Goal: Task Accomplishment & Management: Use online tool/utility

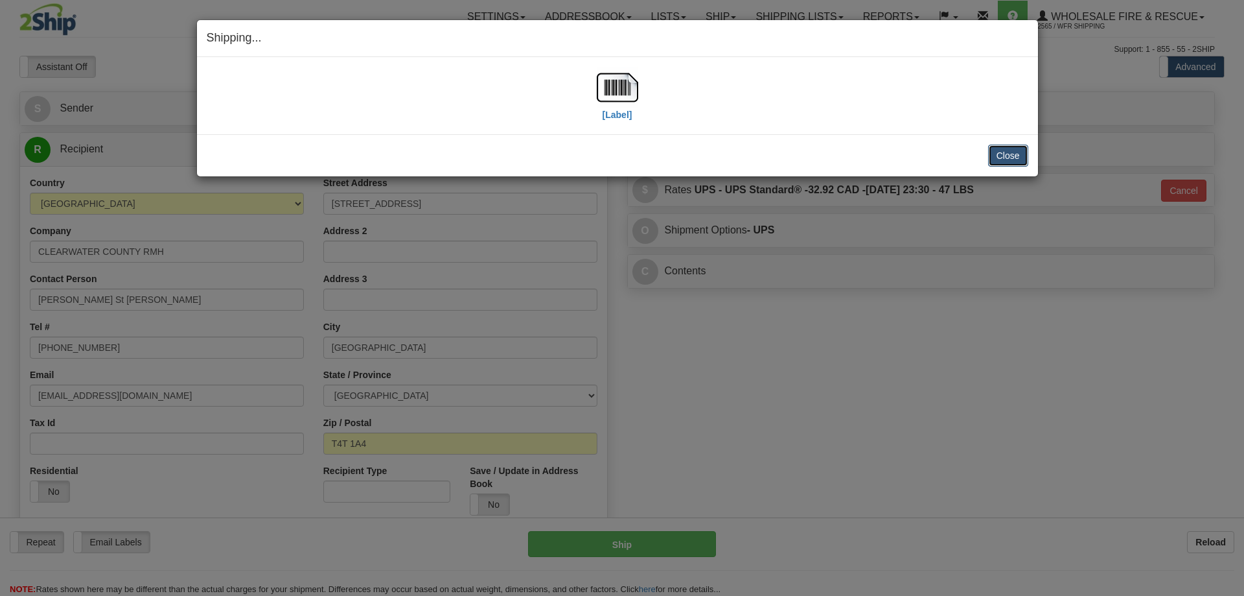
click at [1005, 161] on button "Close" at bounding box center [1008, 156] width 40 height 22
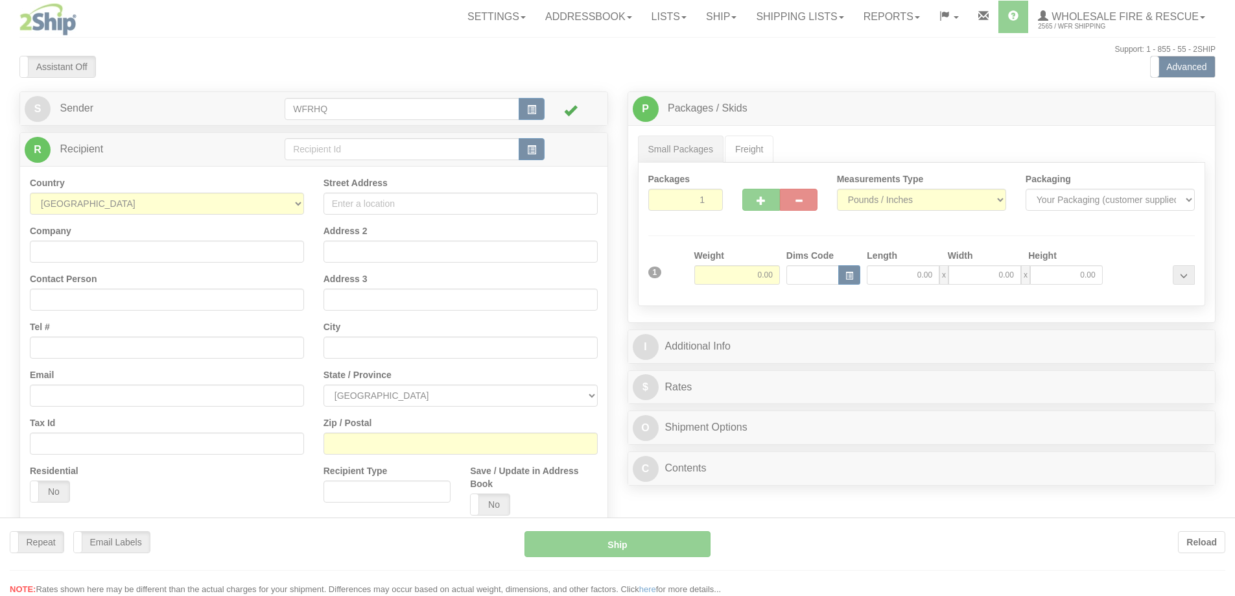
click at [367, 137] on div at bounding box center [617, 298] width 1235 height 596
click at [362, 146] on div at bounding box center [617, 298] width 1235 height 596
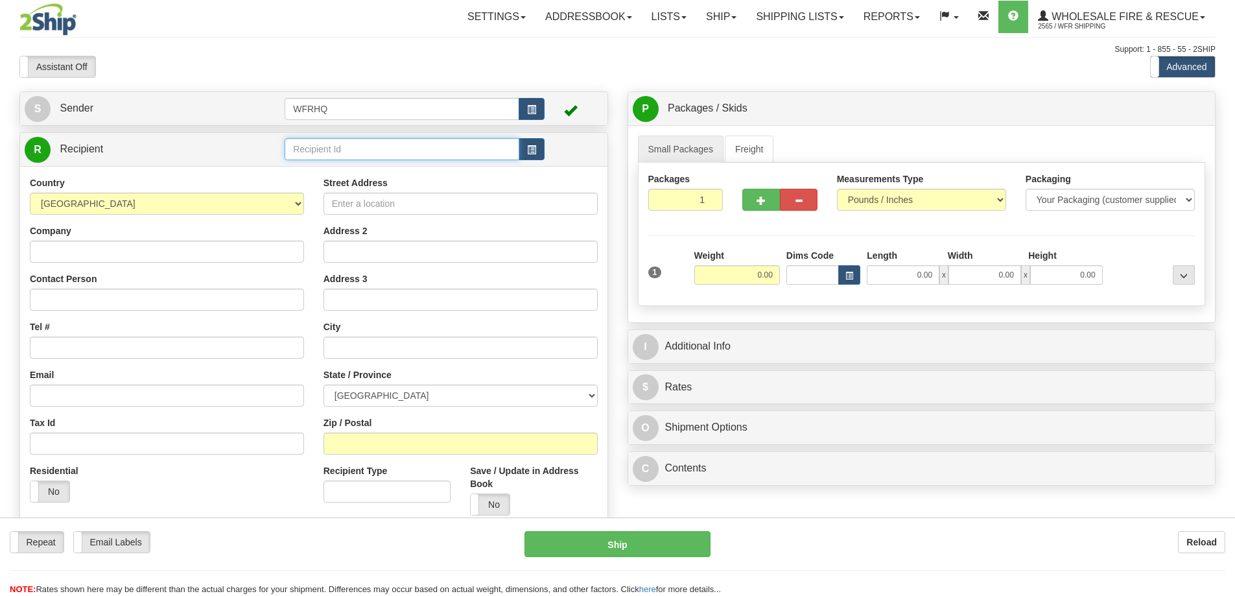
click at [360, 148] on input "text" at bounding box center [402, 149] width 235 height 22
click button "Delete" at bounding box center [0, 0] width 0 height 0
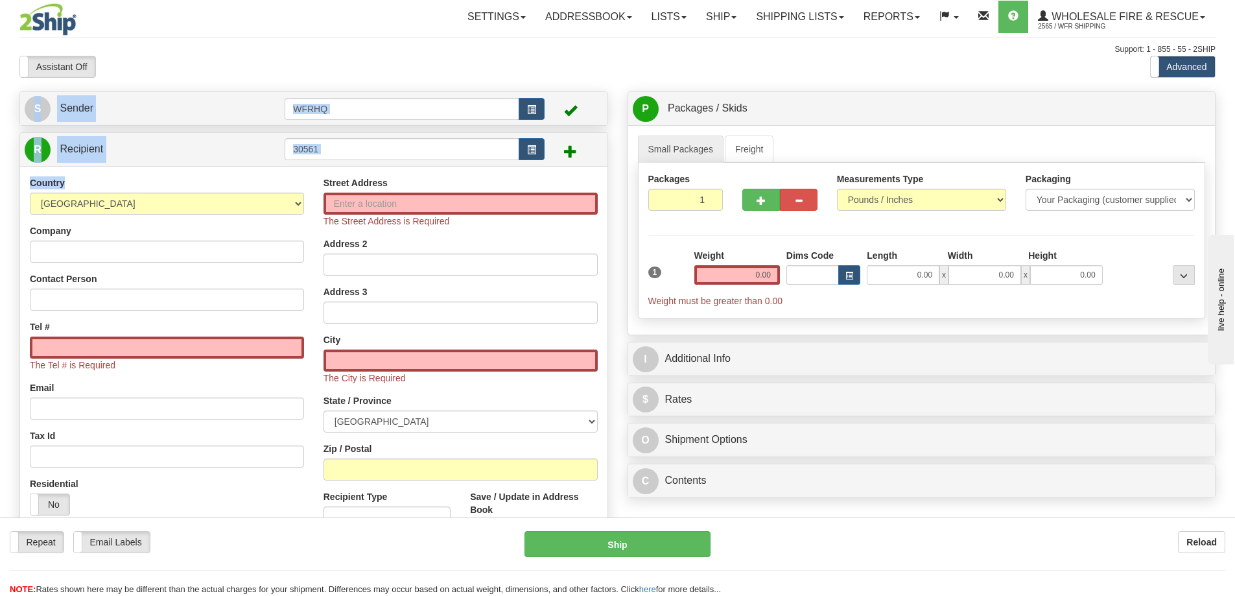
drag, startPoint x: 357, startPoint y: 125, endPoint x: 102, endPoint y: 209, distance: 268.7
click at [78, 209] on div "S Sender WFRHQ" at bounding box center [314, 369] width 608 height 557
click at [327, 155] on input "30561" at bounding box center [402, 149] width 235 height 22
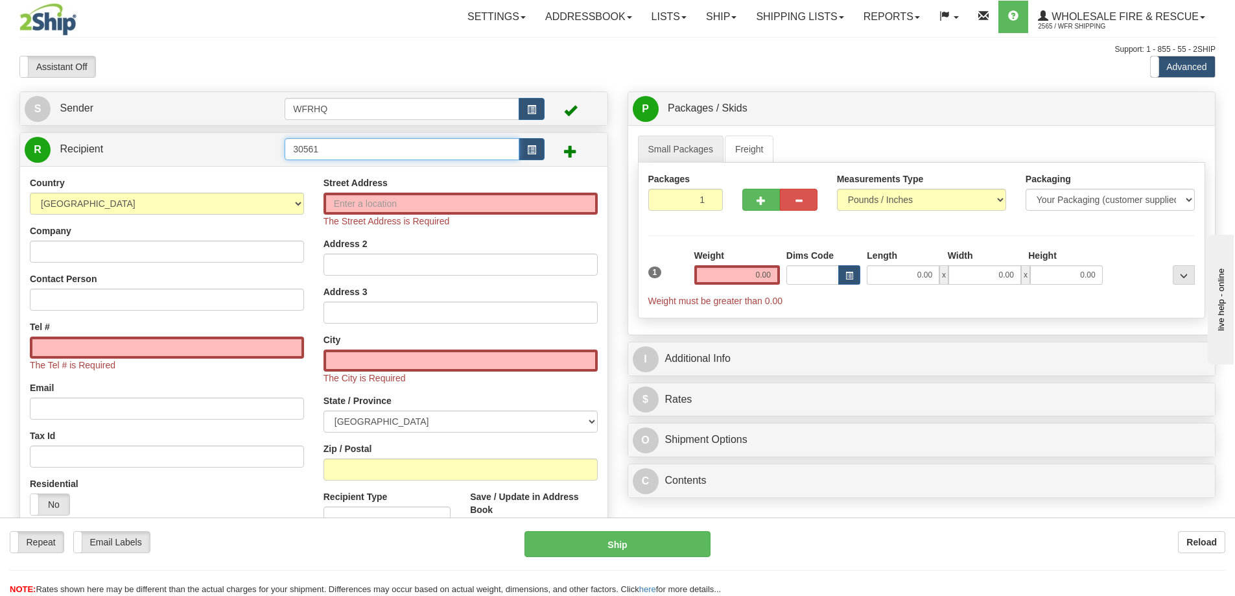
drag, startPoint x: 339, startPoint y: 151, endPoint x: 222, endPoint y: 155, distance: 117.4
click at [222, 155] on tr "R Recipient 30561" at bounding box center [314, 149] width 578 height 27
type input "Moor"
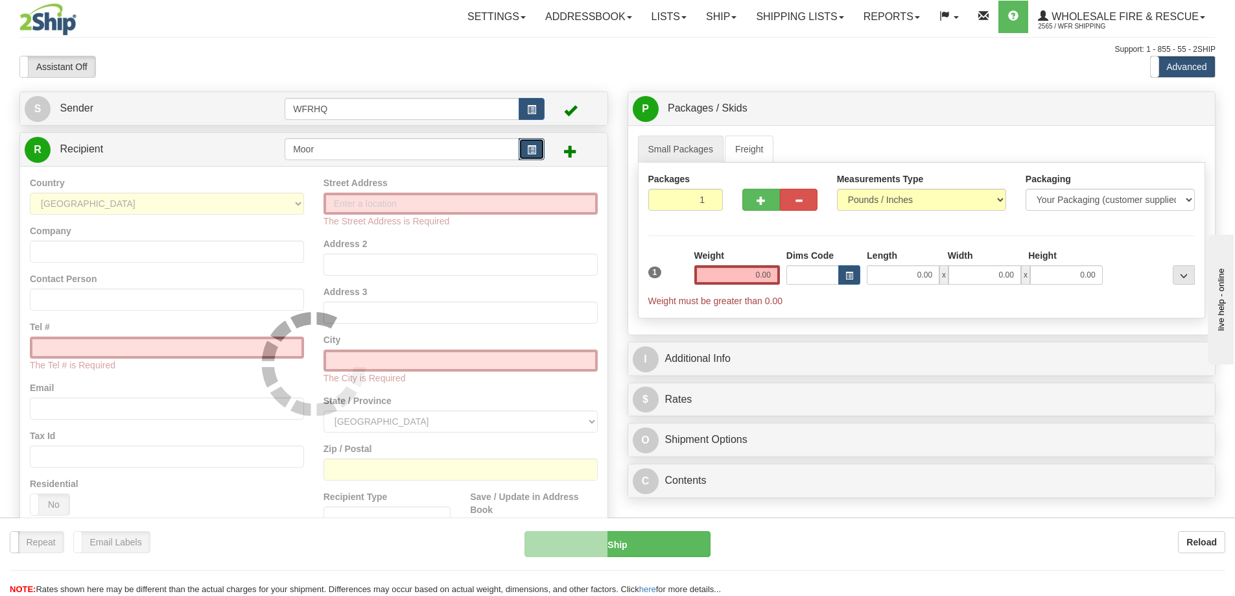
click at [539, 153] on button "button" at bounding box center [532, 149] width 26 height 22
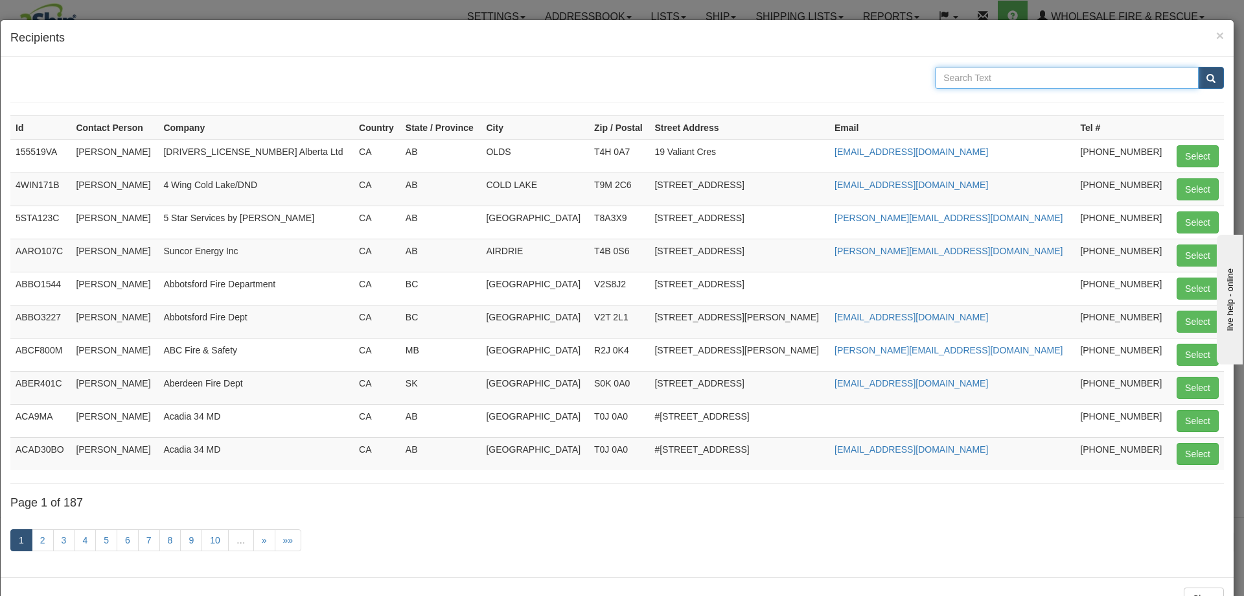
click at [1020, 84] on input "text" at bounding box center [1067, 78] width 264 height 22
type input "Moor"
click at [1198, 67] on button "submit" at bounding box center [1211, 78] width 26 height 22
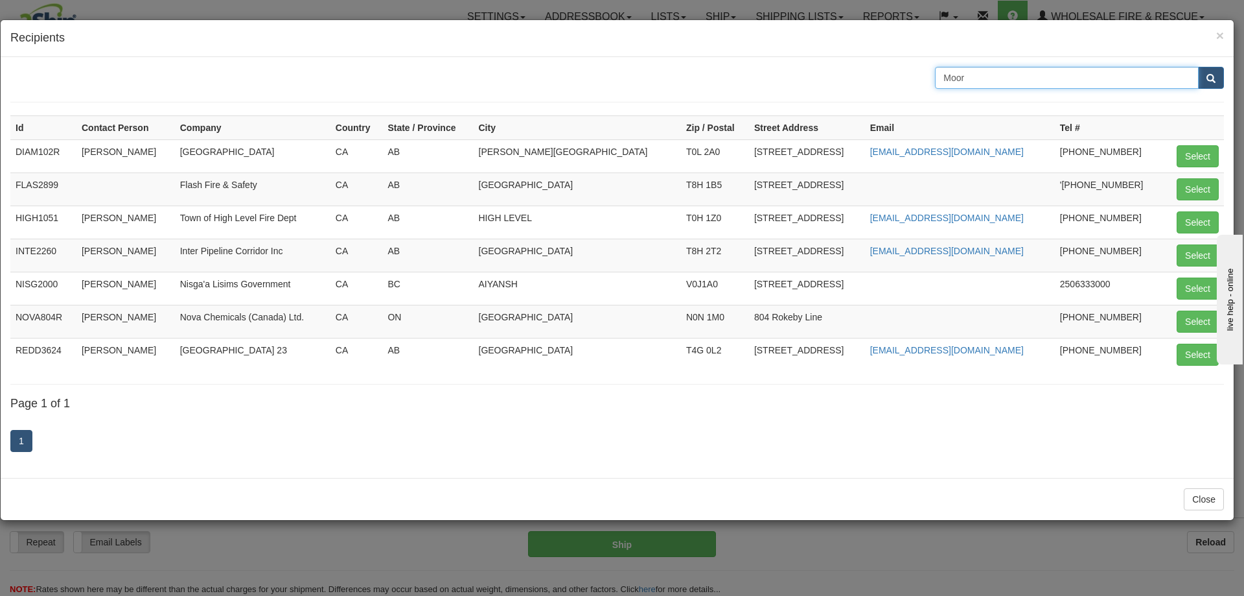
click at [1033, 82] on input "Moor" at bounding box center [1067, 78] width 264 height 22
type input "Moores"
click at [1198, 67] on button "submit" at bounding box center [1211, 78] width 26 height 22
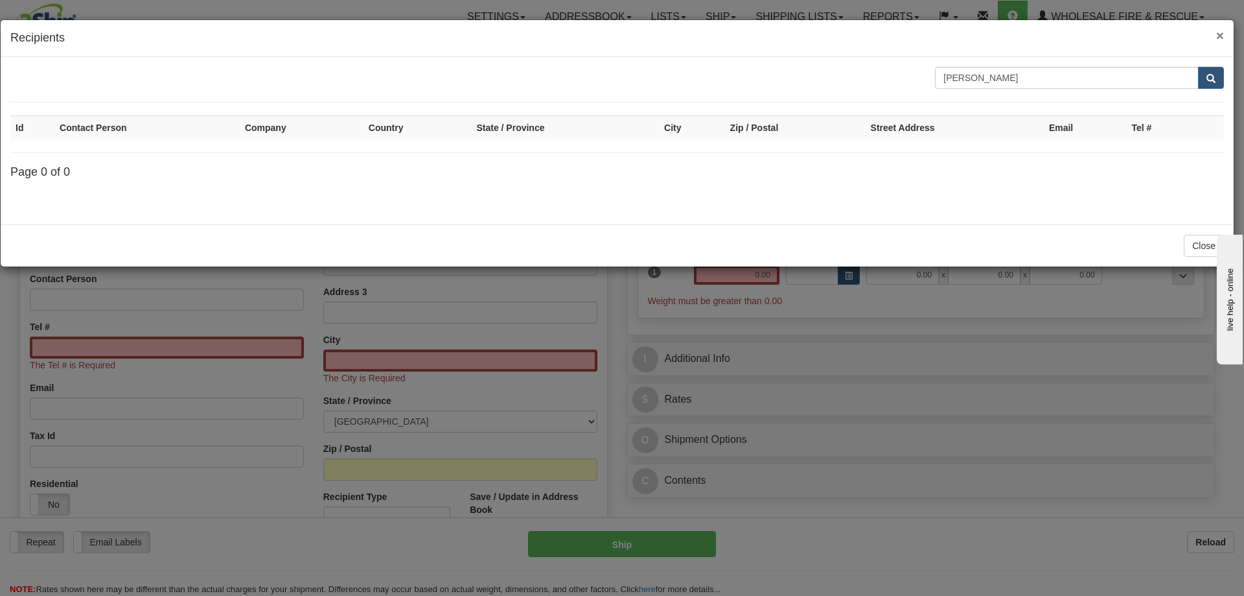
click at [1220, 35] on span "×" at bounding box center [1221, 35] width 8 height 15
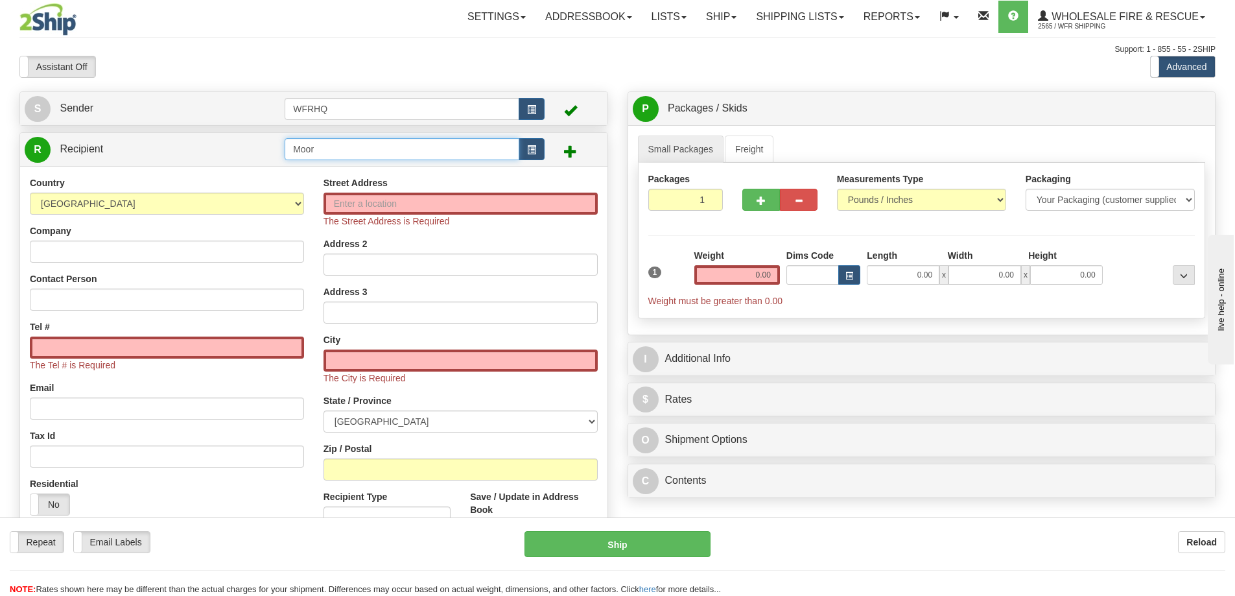
click at [339, 148] on input "Moor" at bounding box center [402, 149] width 235 height 22
drag, startPoint x: 232, startPoint y: 148, endPoint x: 178, endPoint y: 148, distance: 54.4
click at [180, 148] on tr "R Recipient Moor" at bounding box center [314, 149] width 578 height 27
type input "MOOR8874"
click at [172, 172] on div "Country AFGHANISTAN ALAND ISLANDS ALBANIA ALGERIA AMERICAN SAMOA ANDORRA ANGOLA…" at bounding box center [313, 363] width 587 height 395
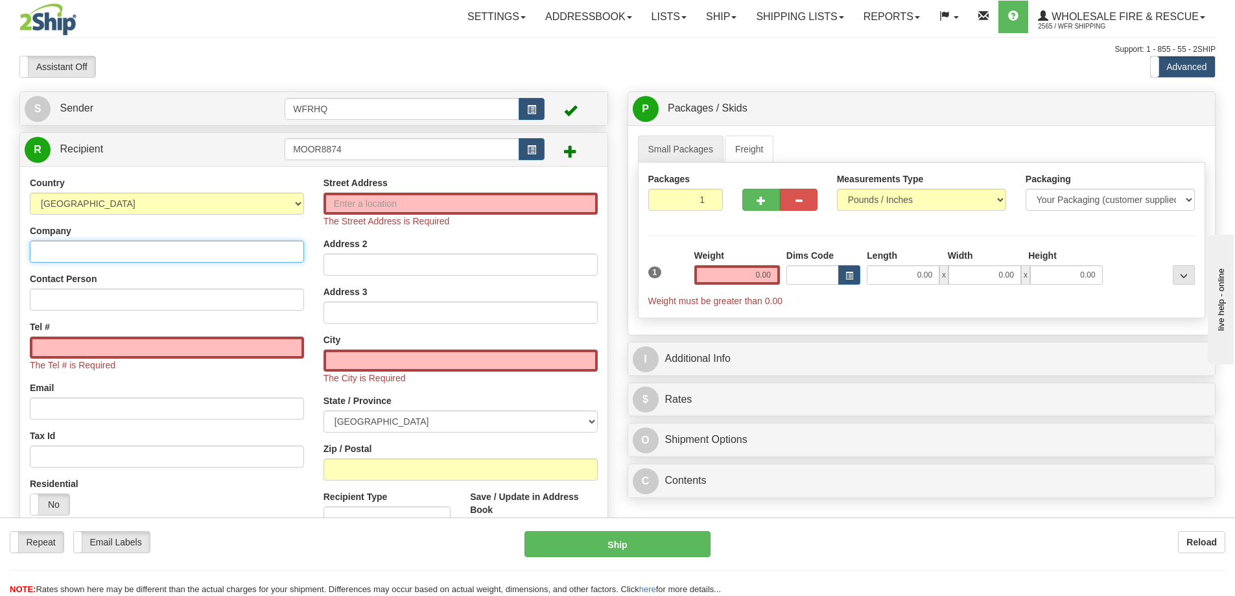
click at [94, 253] on input "Company" at bounding box center [167, 251] width 274 height 22
type input "Moores Mills Fire Dept"
type input "Jonathan McCaffrey"
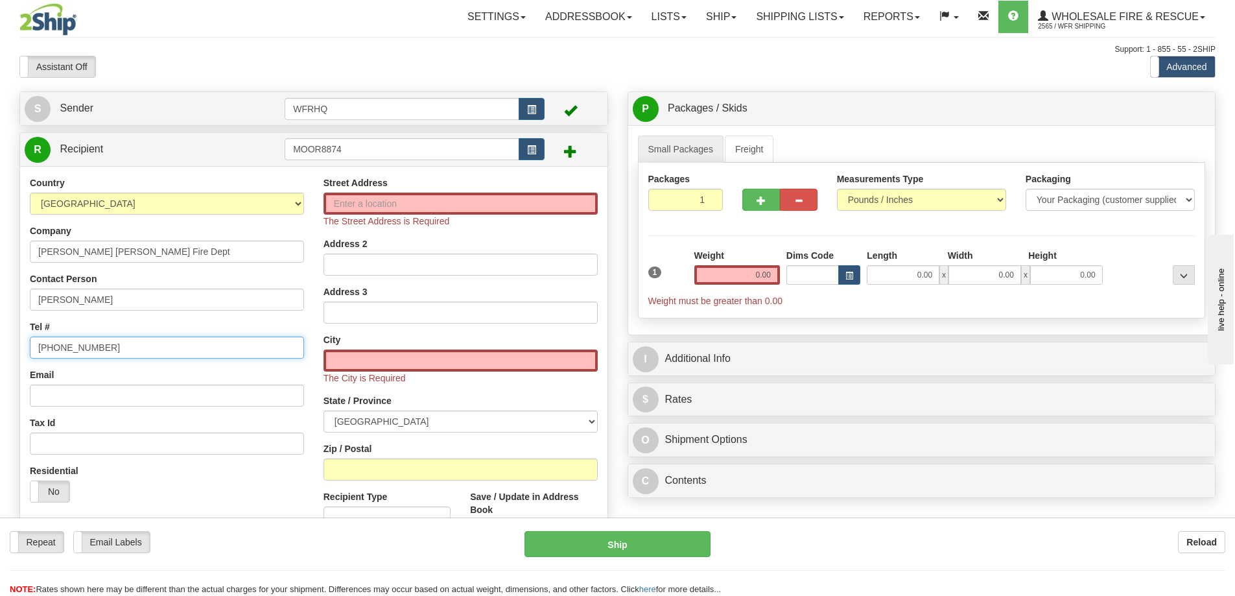
type input "506-467-7322"
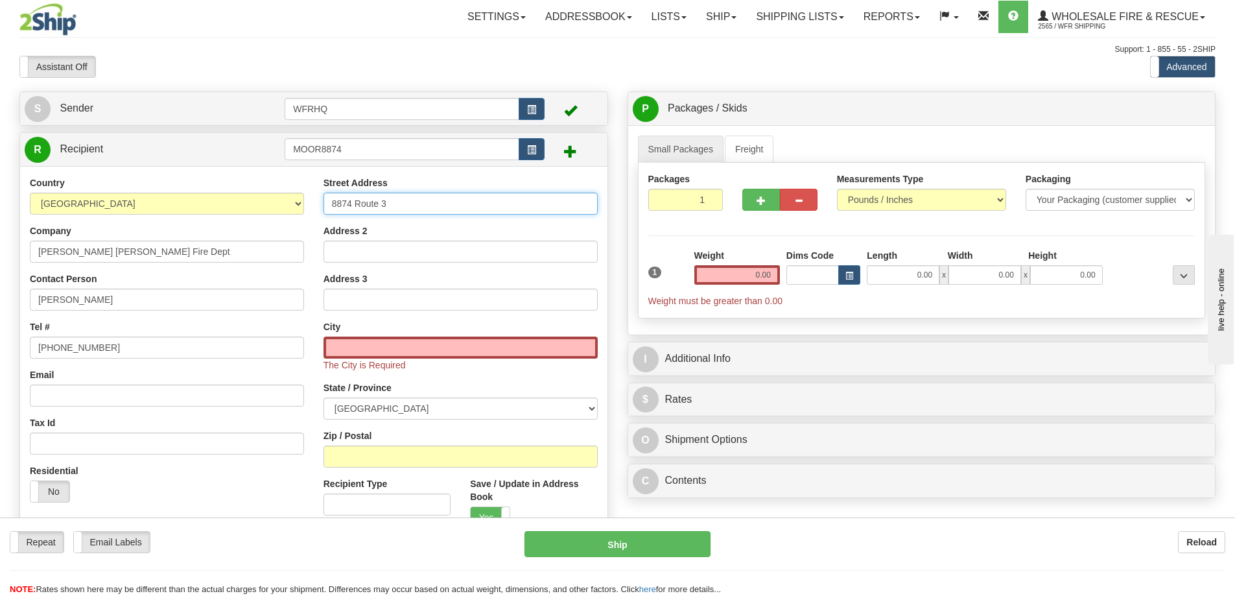
type input "8874 Route 3"
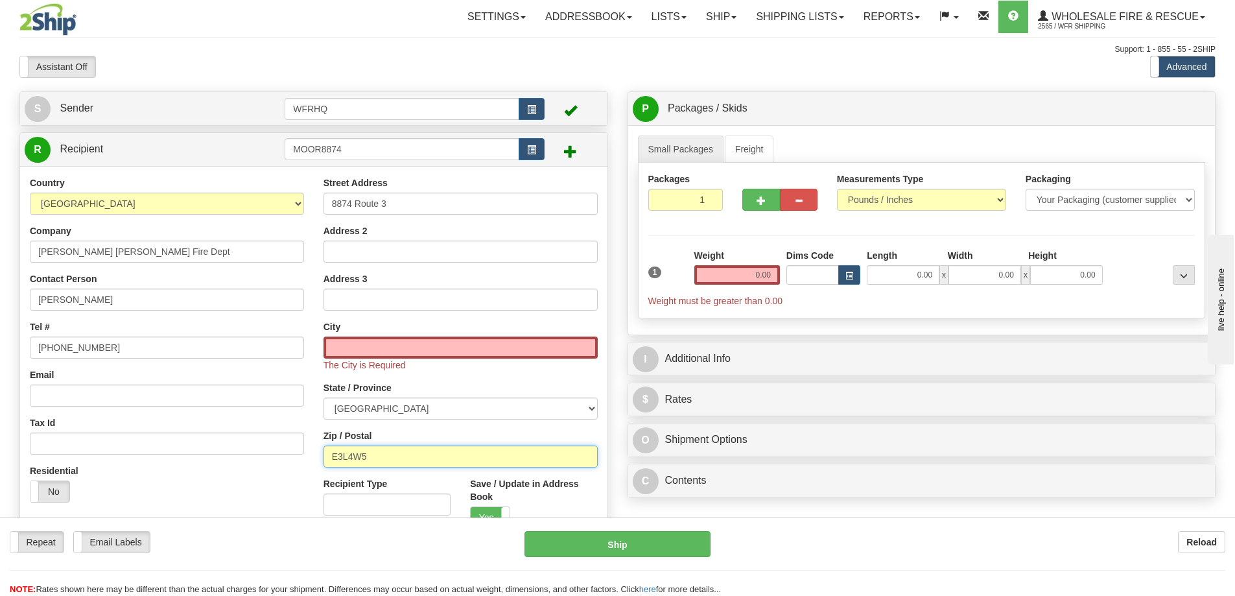
type input "E3L4W5"
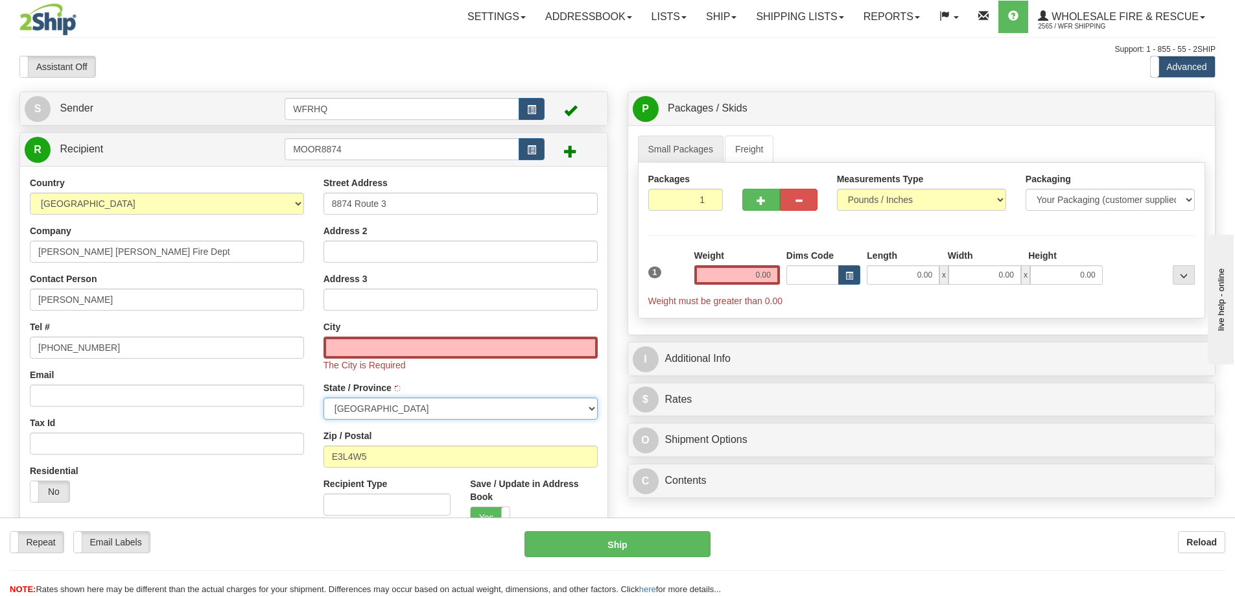
type input "OLD RIDGE"
select select "NB"
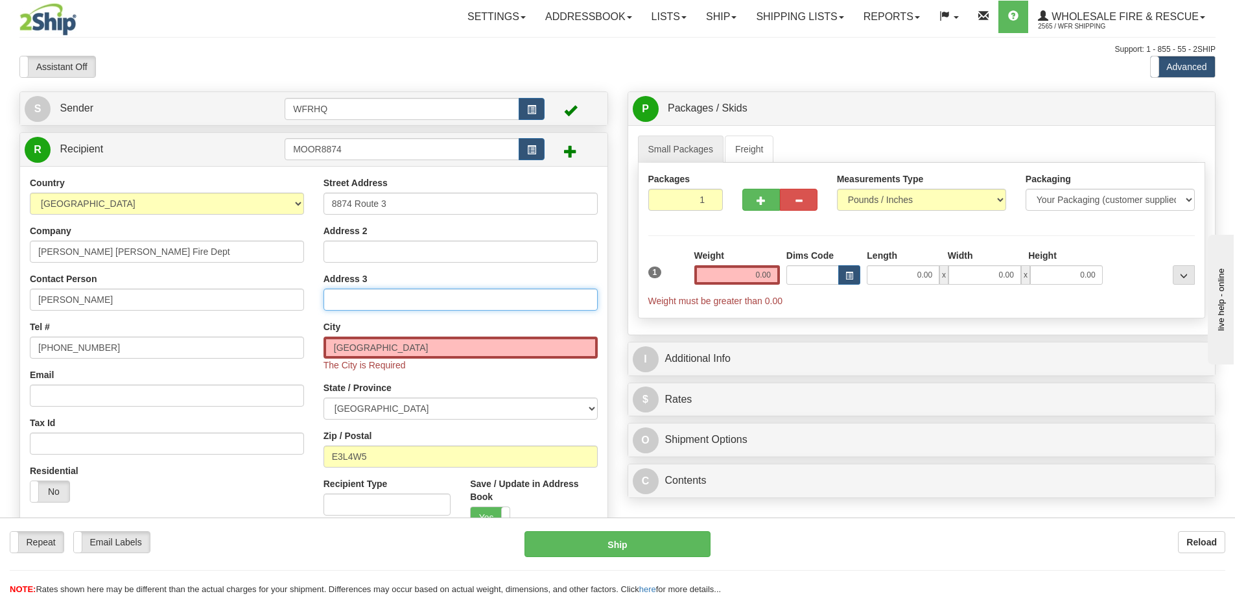
click at [353, 304] on input "Address 3" at bounding box center [460, 299] width 274 height 22
click at [347, 351] on input "OLD RIDGE" at bounding box center [460, 347] width 274 height 22
click at [412, 347] on input "OLD RIDGE" at bounding box center [460, 347] width 274 height 22
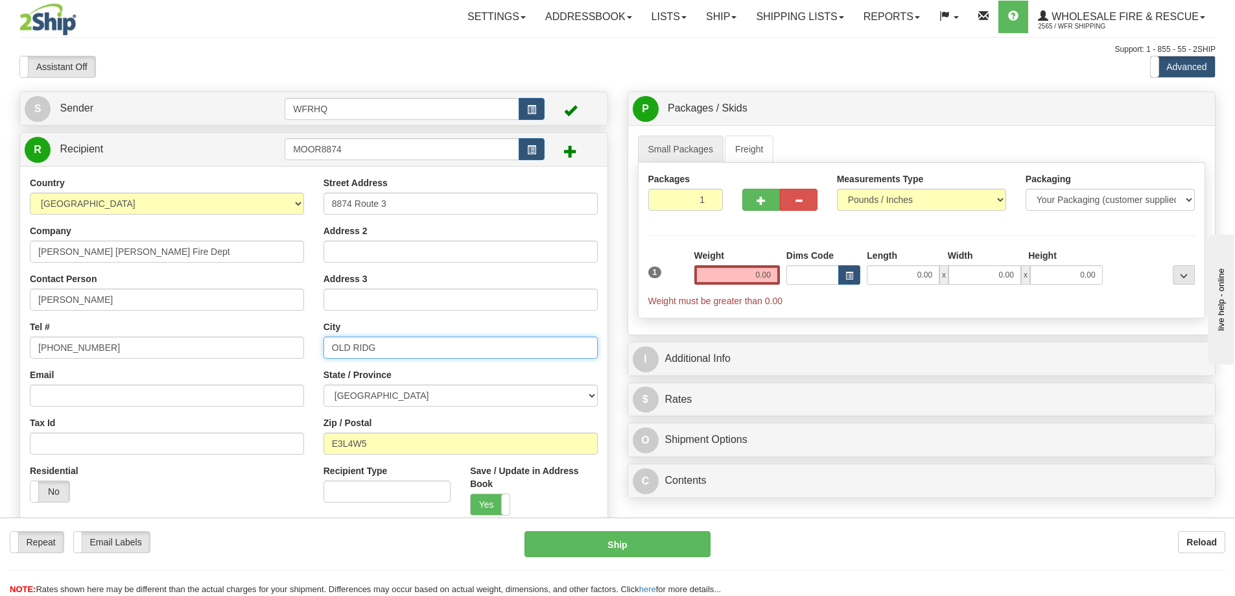
type input "OLD RIDGE"
click at [393, 301] on input "Address 3" at bounding box center [460, 299] width 274 height 22
click at [754, 275] on input "0.00" at bounding box center [737, 274] width 86 height 19
type input "7.00"
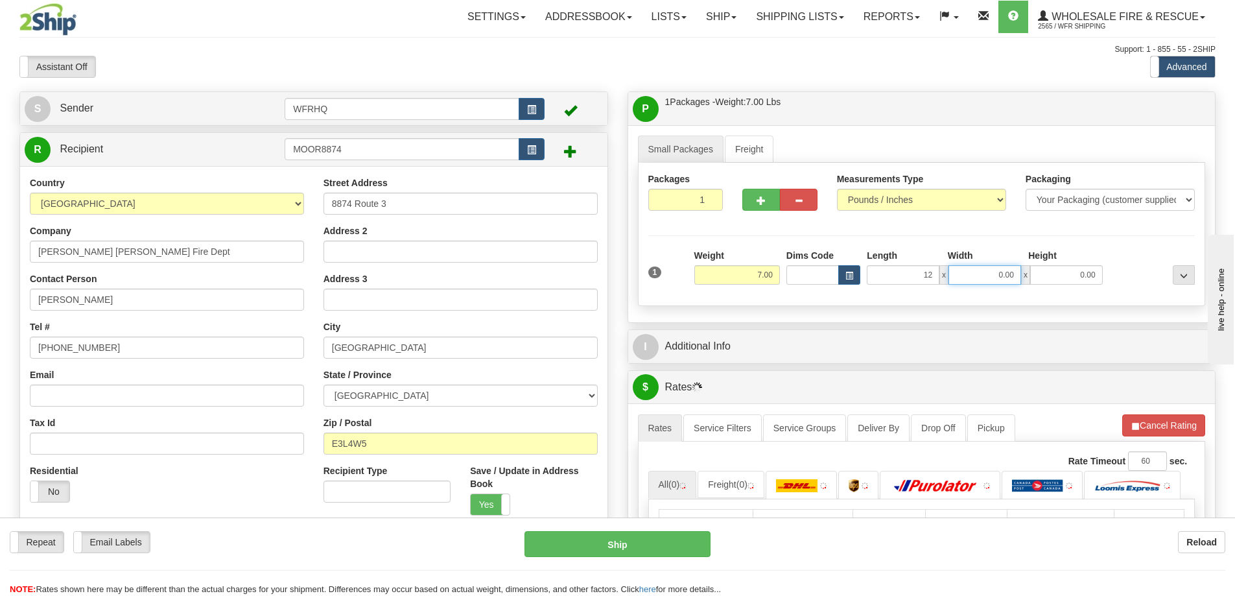
type input "12.00"
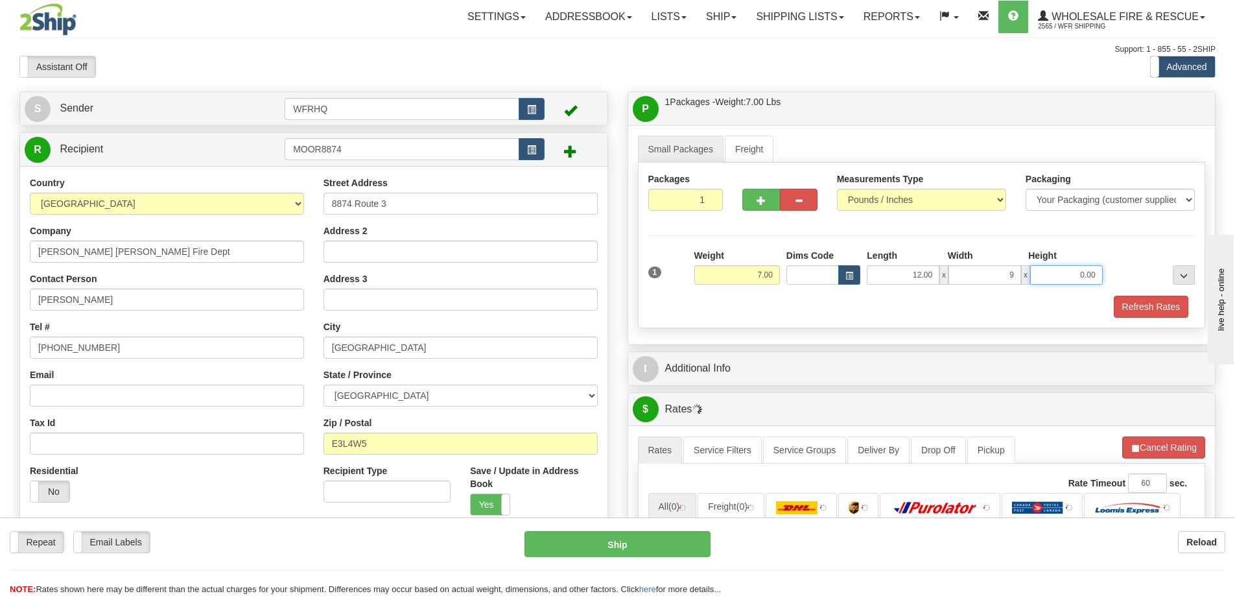
type input "9.00"
type input "12.00"
click at [1130, 301] on button "Refresh Rates" at bounding box center [1151, 307] width 75 height 22
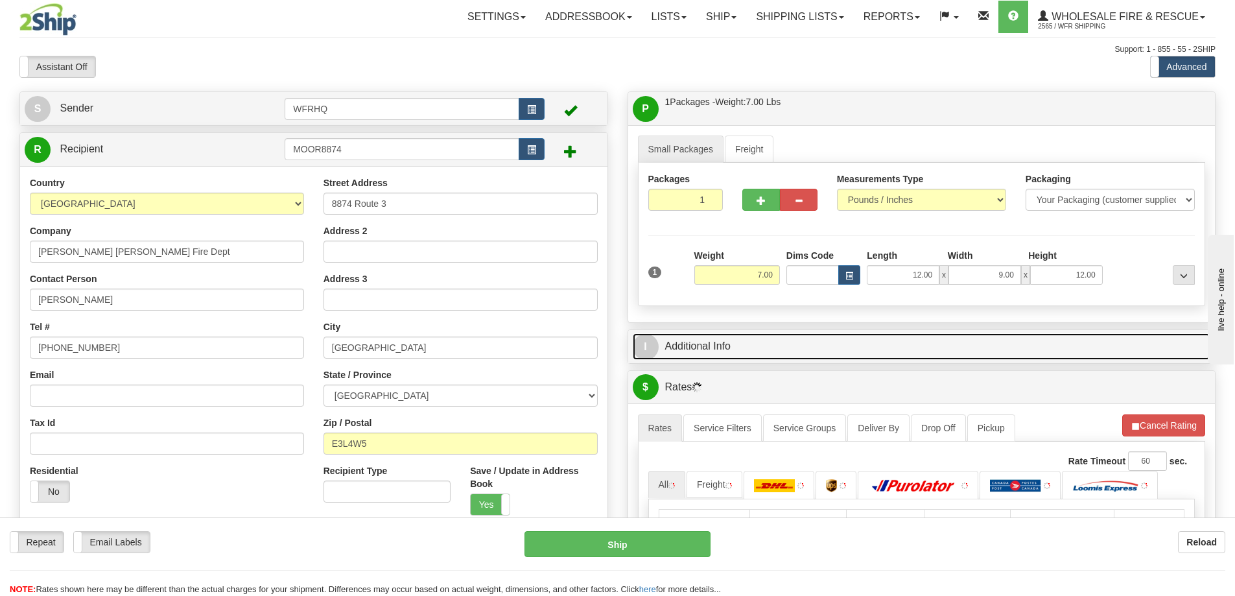
click at [848, 349] on link "I Additional Info" at bounding box center [922, 346] width 578 height 27
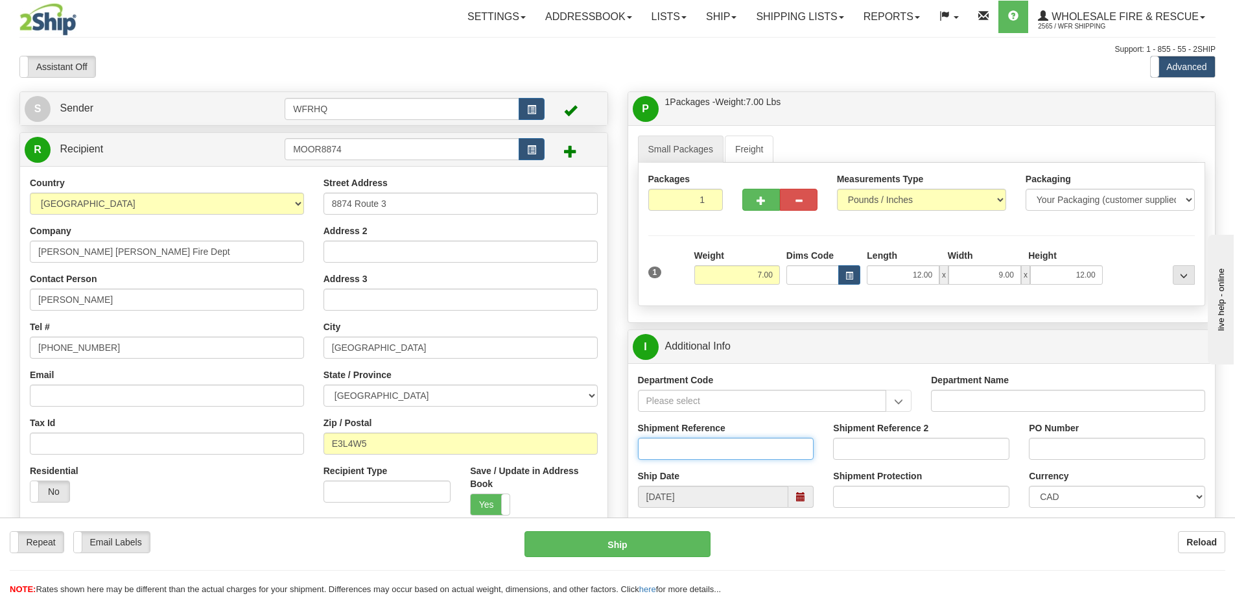
click at [725, 451] on input "Shipment Reference" at bounding box center [726, 448] width 176 height 22
type input "S46275-30561"
type input "MMFD"
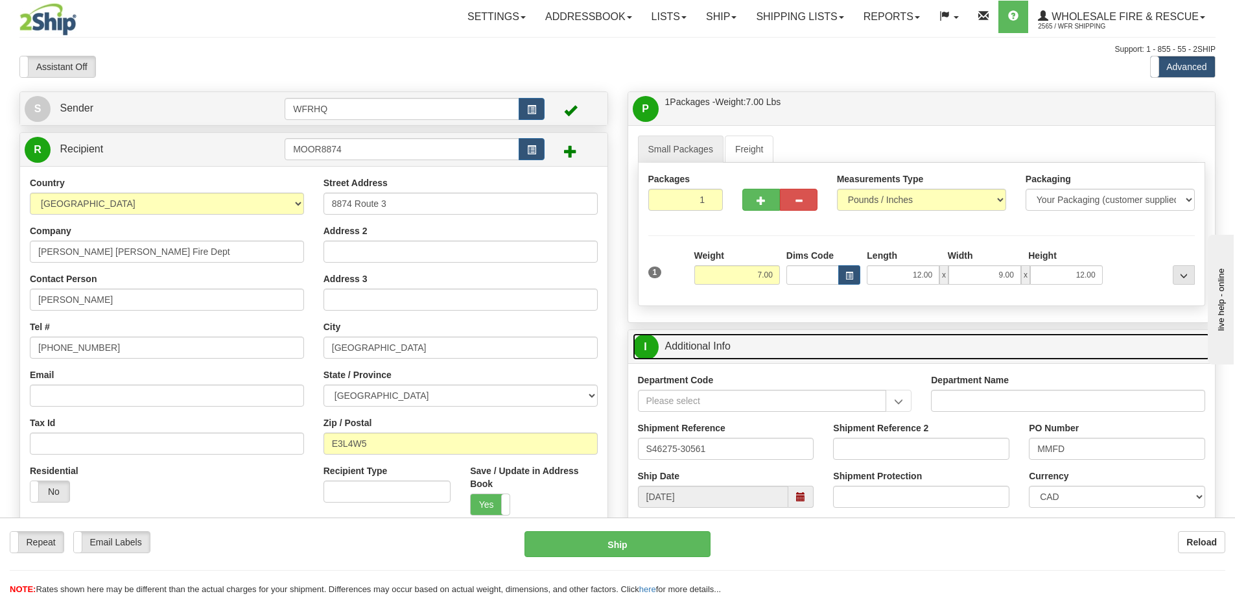
click at [811, 338] on link "I Additional Info" at bounding box center [922, 346] width 578 height 27
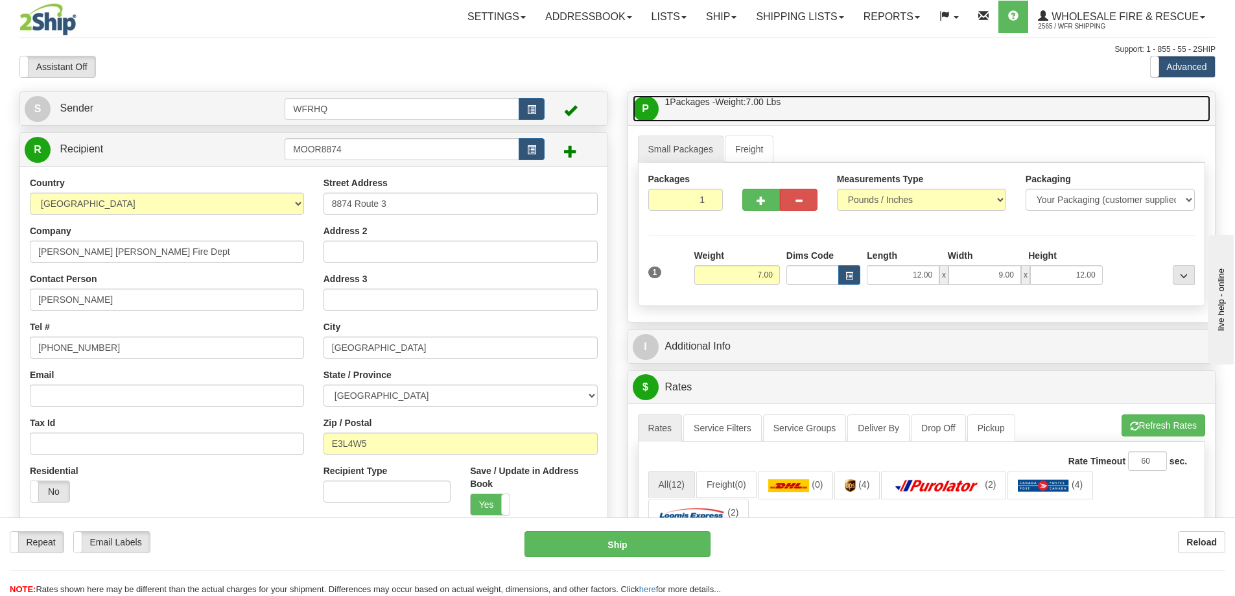
click at [830, 107] on link "P Packages / Skids 1 Packages - Weight: 7.00 Lbs 1 Skids - Weight: NaN Lbs" at bounding box center [922, 108] width 578 height 27
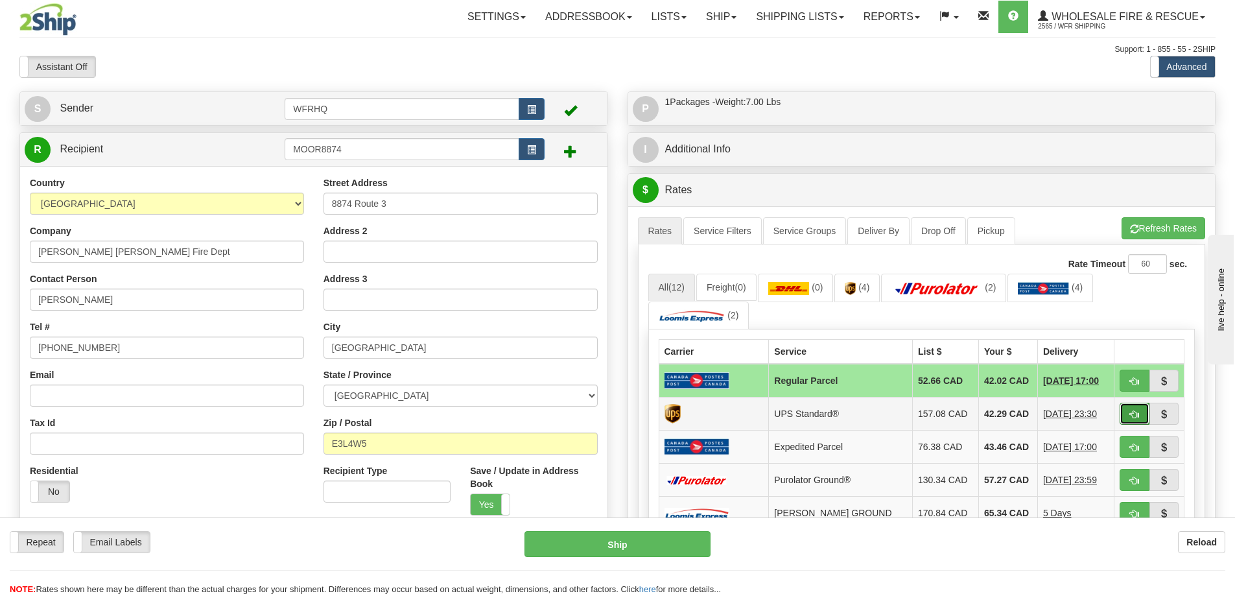
click at [1127, 415] on button "button" at bounding box center [1134, 413] width 30 height 22
type input "11"
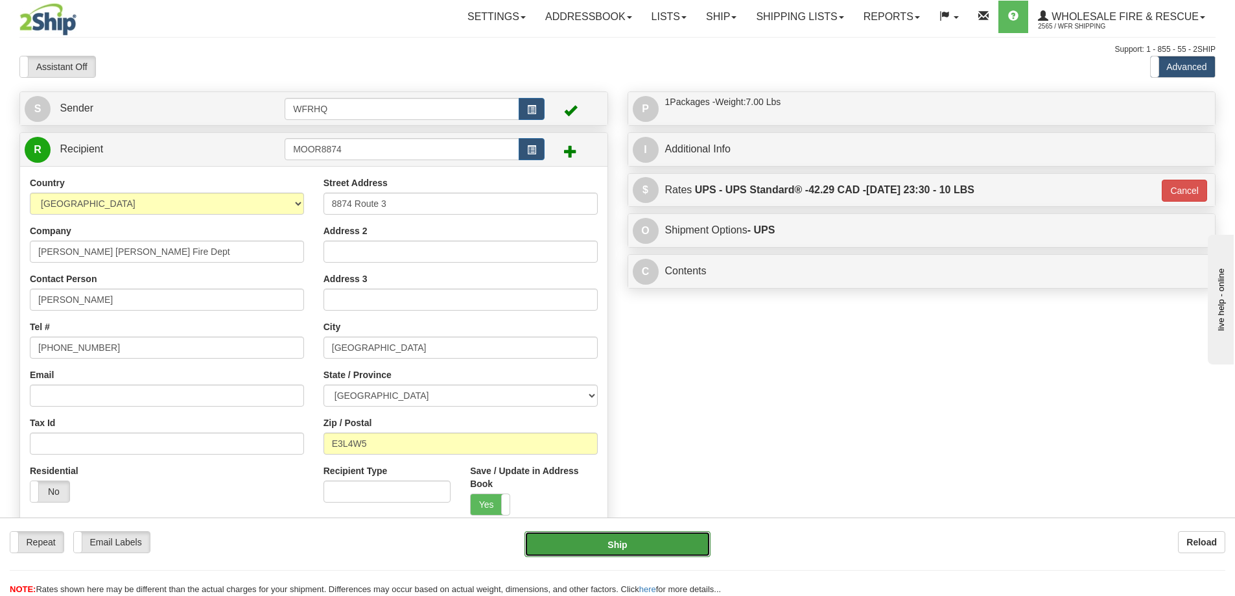
click at [646, 556] on button "Ship" at bounding box center [617, 544] width 186 height 26
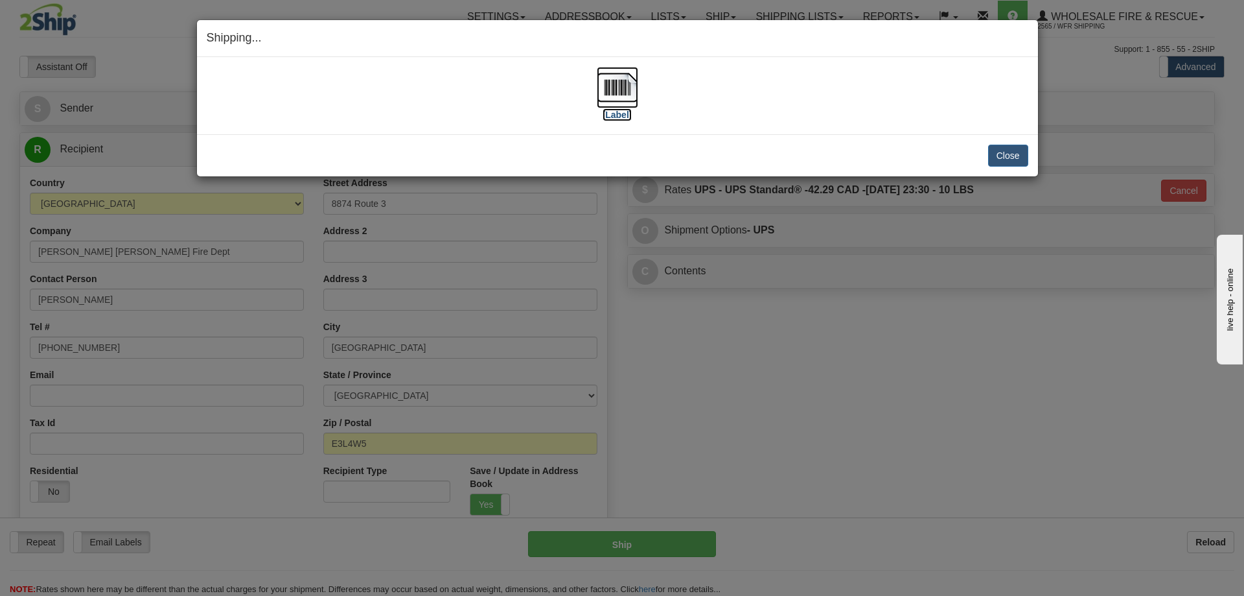
click at [624, 90] on img at bounding box center [617, 87] width 41 height 41
click at [1004, 159] on button "Close" at bounding box center [1008, 156] width 40 height 22
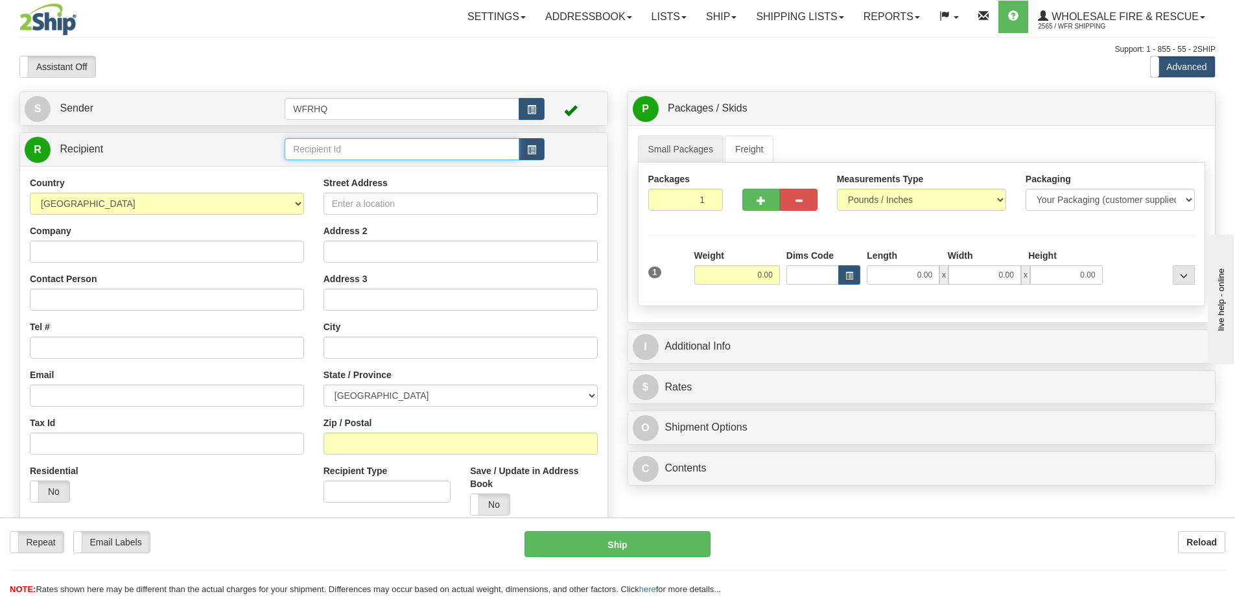
click at [357, 156] on input "text" at bounding box center [402, 149] width 235 height 22
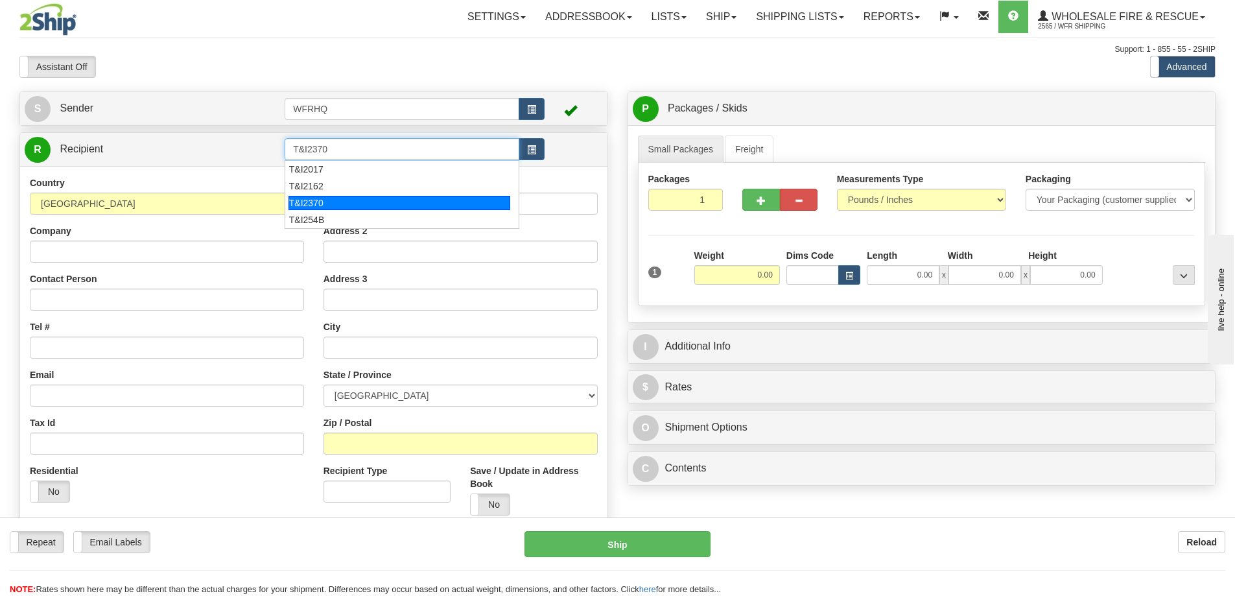
type input "T&I2370"
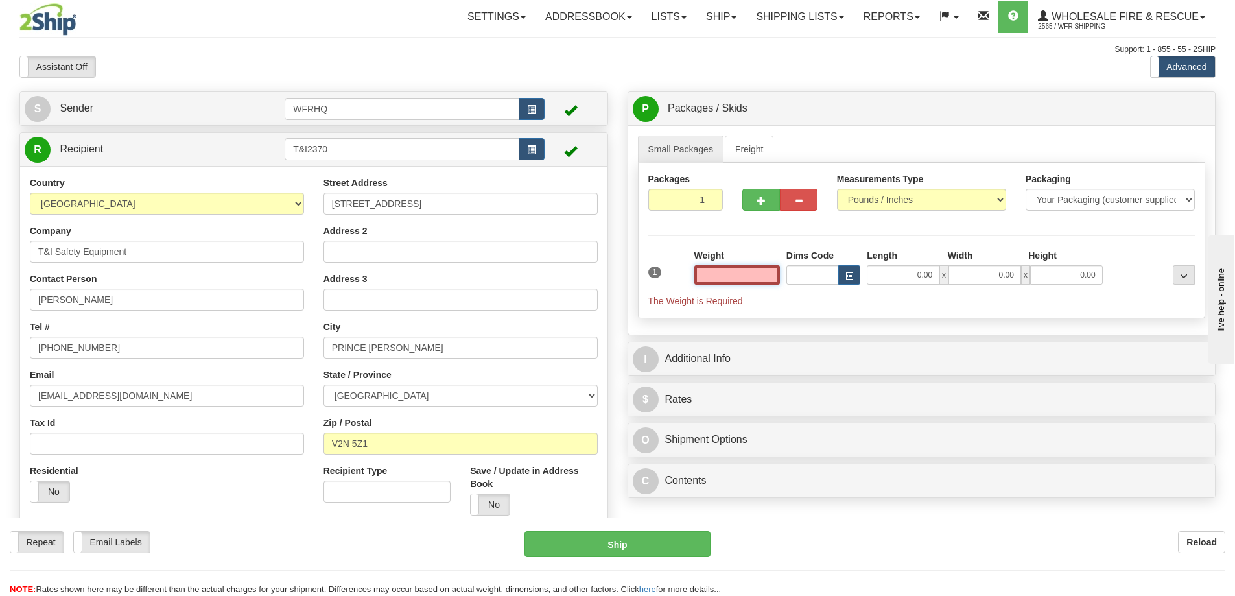
click at [749, 277] on input "text" at bounding box center [737, 274] width 86 height 19
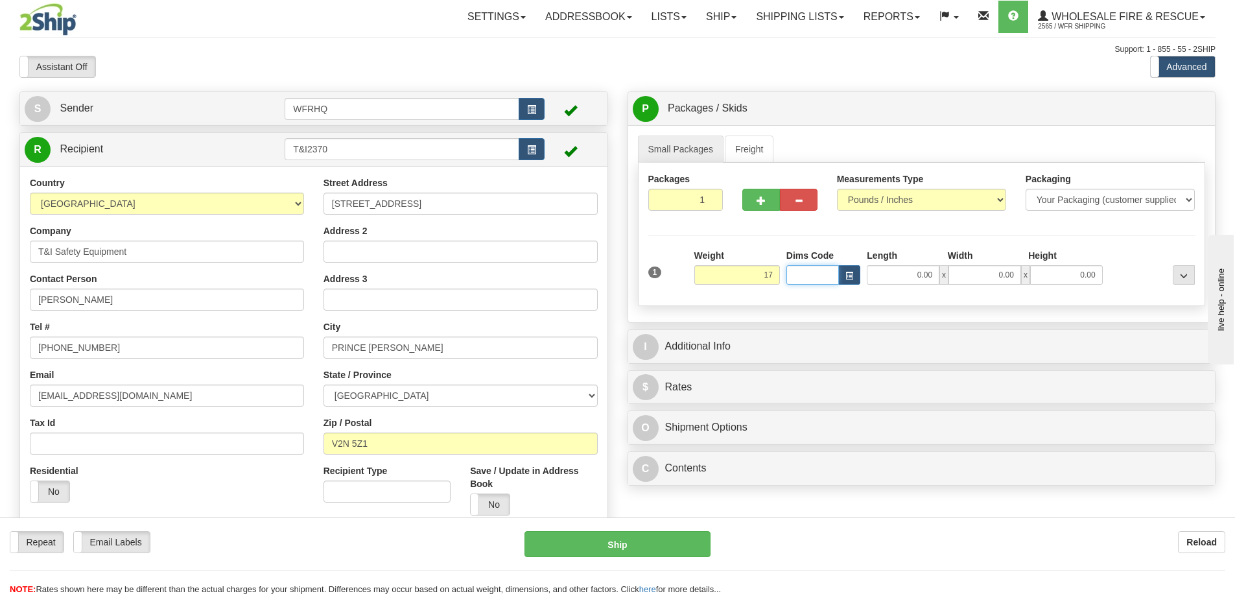
type input "17.00"
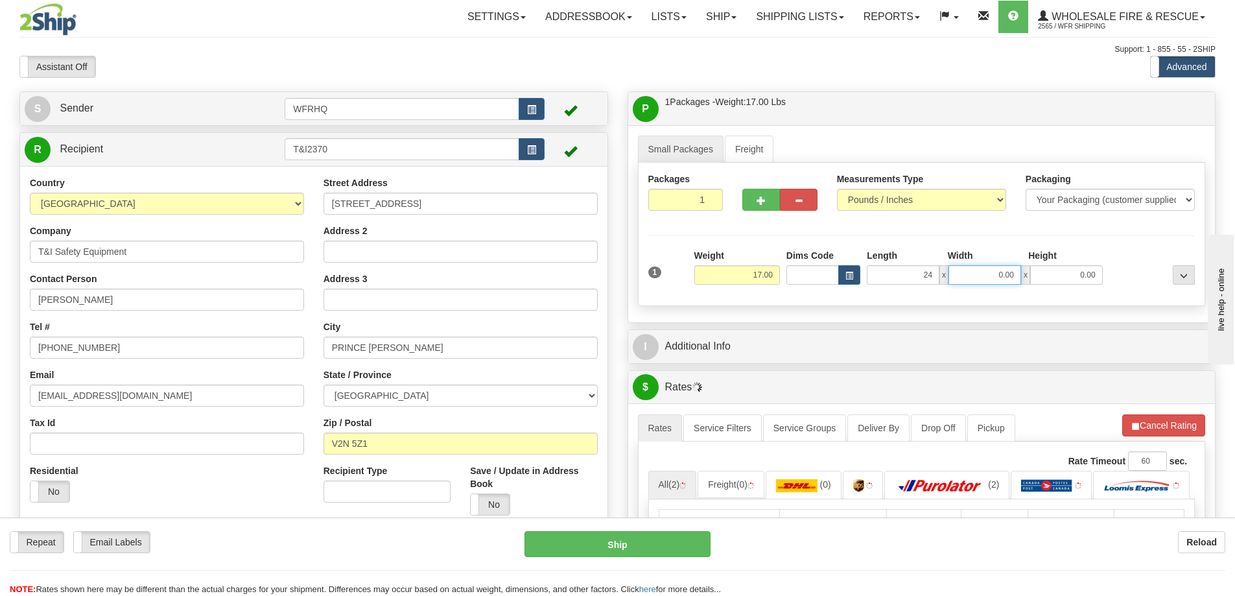
type input "24.00"
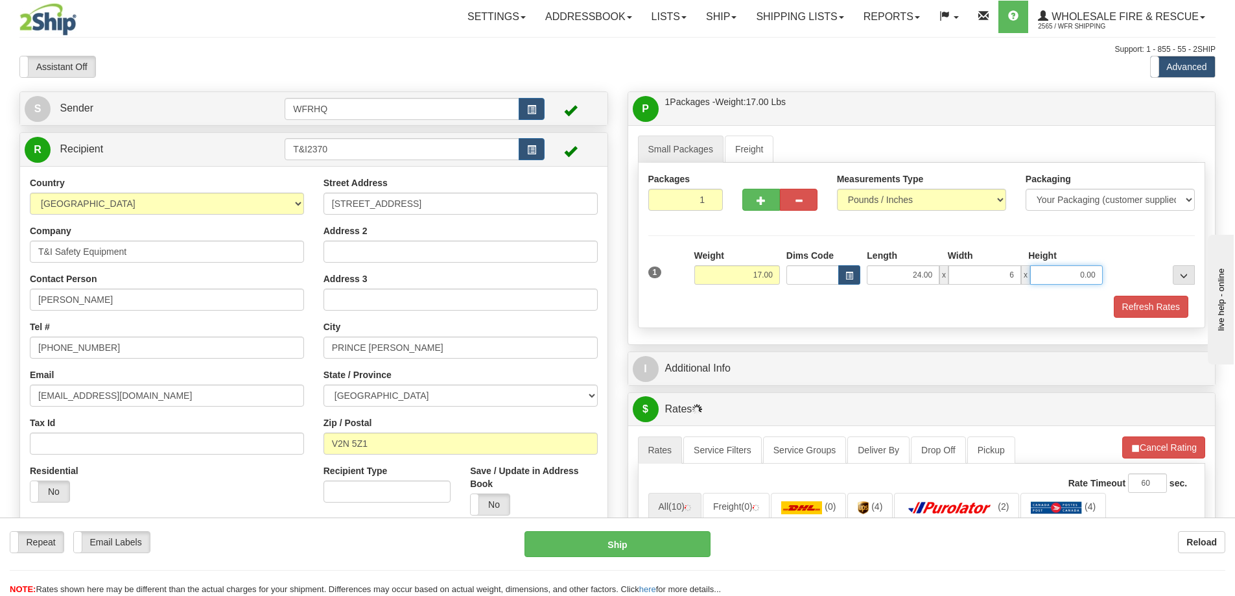
type input "6.00"
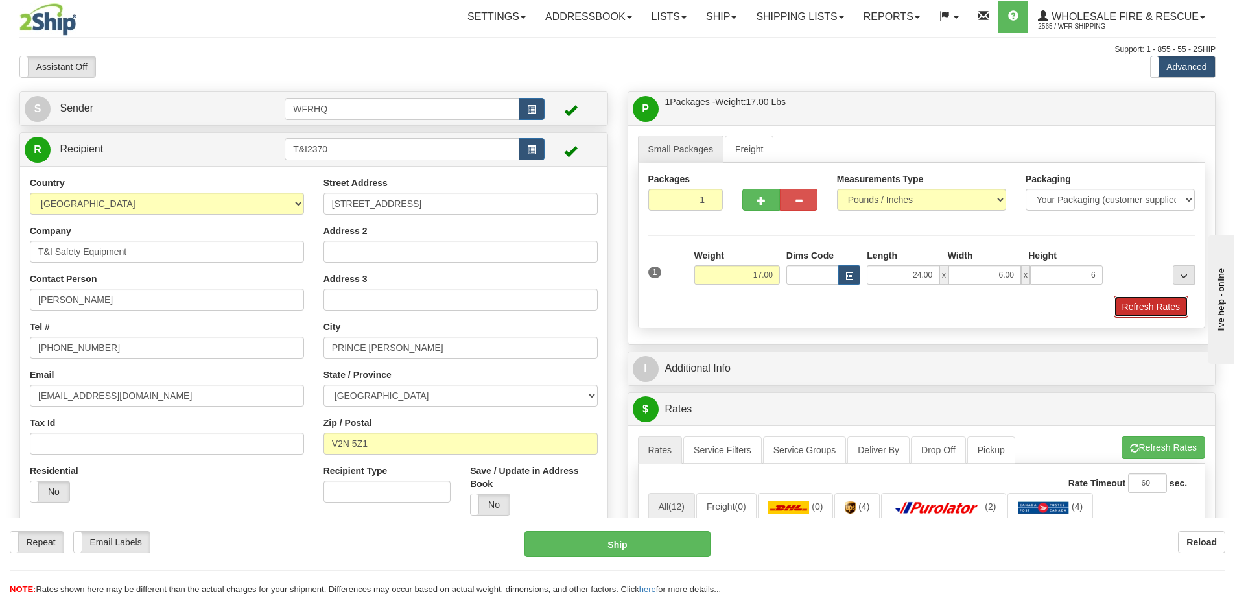
type input "6.00"
click at [1150, 311] on button "Refresh Rates" at bounding box center [1151, 307] width 75 height 22
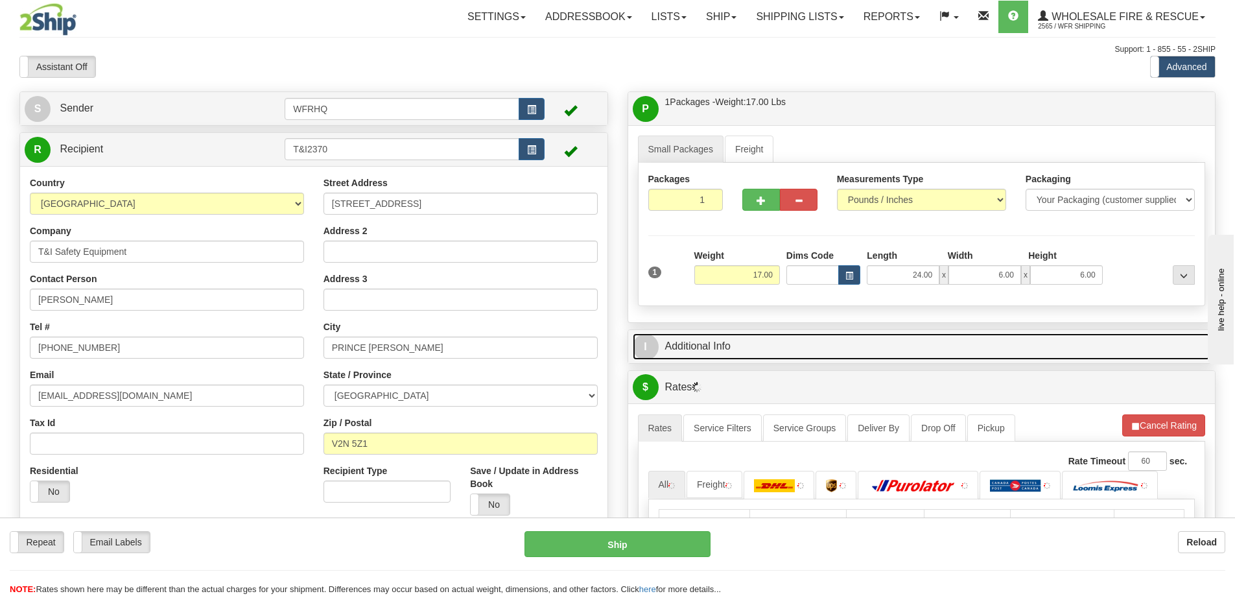
click at [888, 351] on link "I Additional Info" at bounding box center [922, 346] width 578 height 27
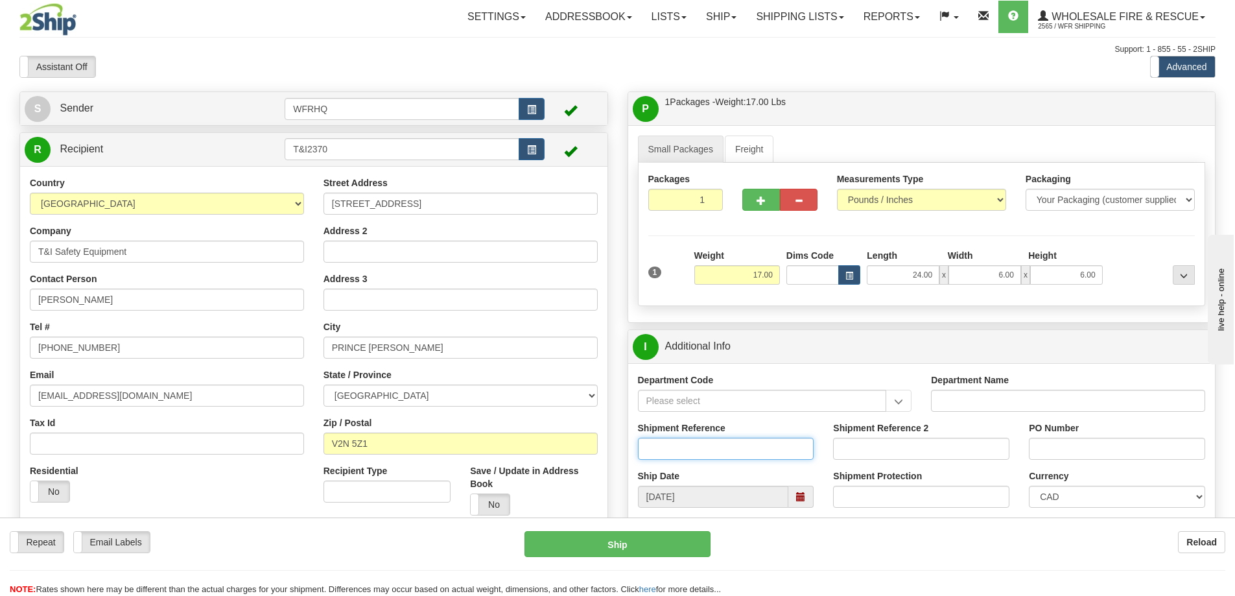
click at [660, 446] on input "Shipment Reference" at bounding box center [726, 448] width 176 height 22
type input "S45426-29941"
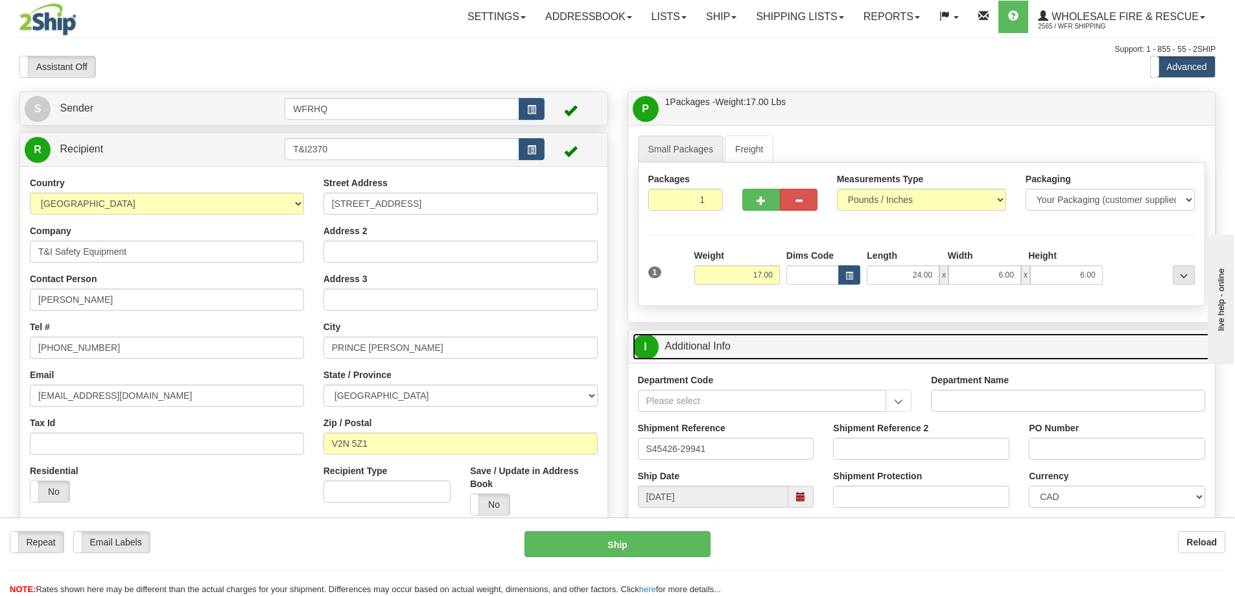
click at [811, 343] on link "I Additional Info" at bounding box center [922, 346] width 578 height 27
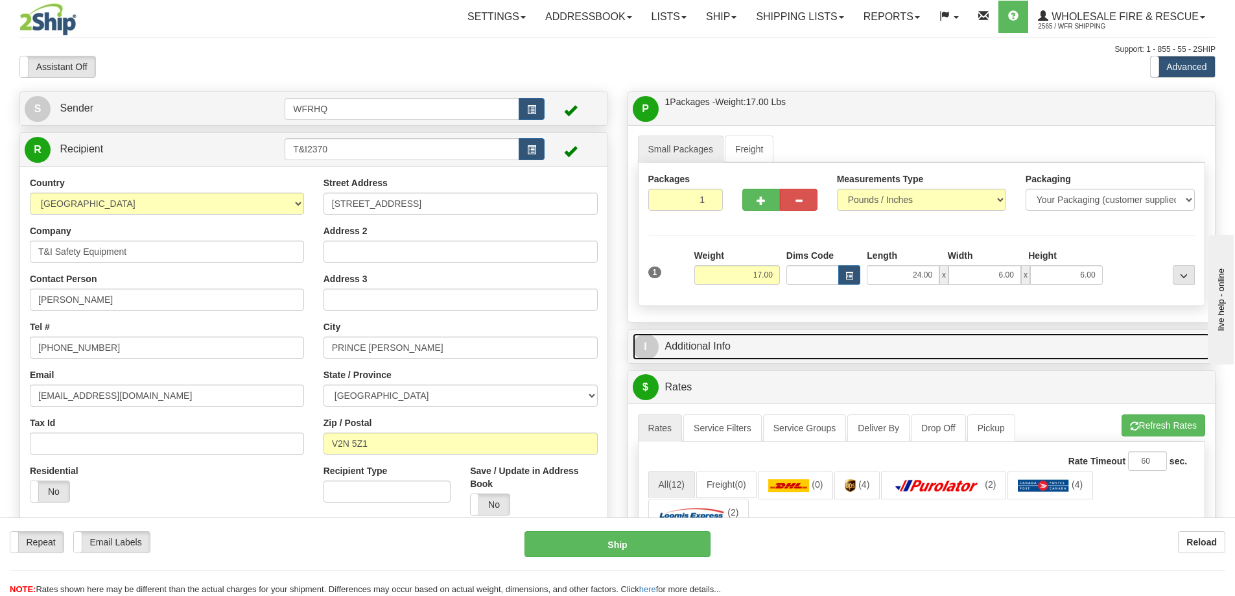
click at [971, 349] on link "I Additional Info" at bounding box center [922, 346] width 578 height 27
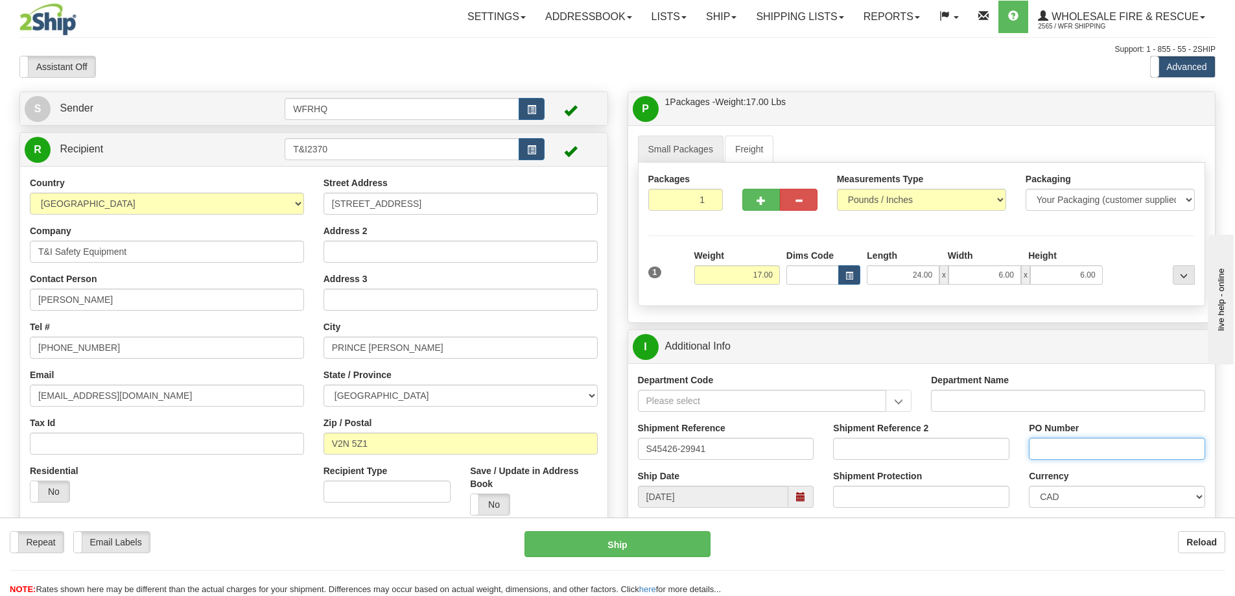
click at [1069, 446] on input "PO Number" at bounding box center [1117, 448] width 176 height 22
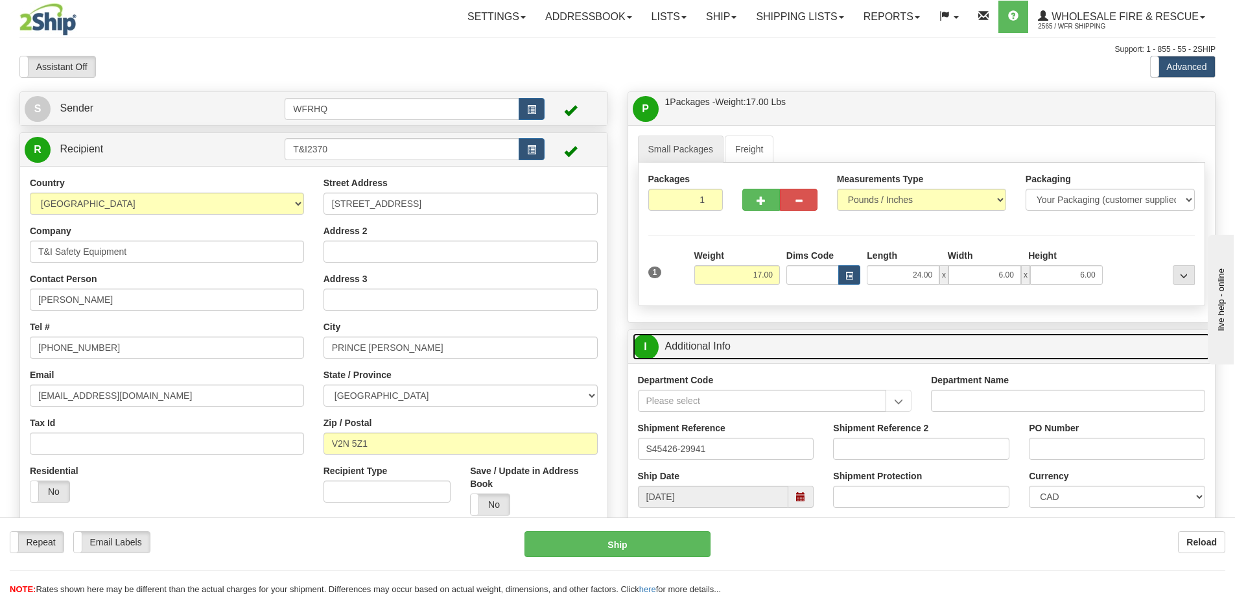
click at [959, 356] on link "I Additional Info" at bounding box center [922, 346] width 578 height 27
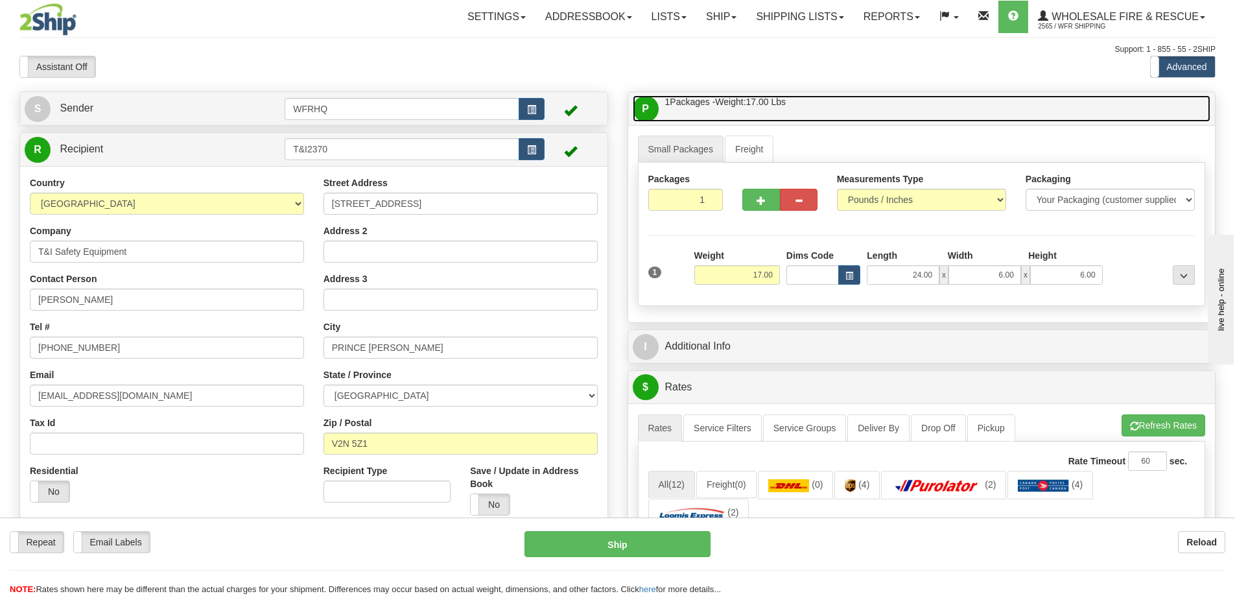
click at [864, 112] on link "P Packages / Skids 1 Packages - Weight: 17.00 Lbs 1 Skids - Weight: NaN Lbs" at bounding box center [922, 108] width 578 height 27
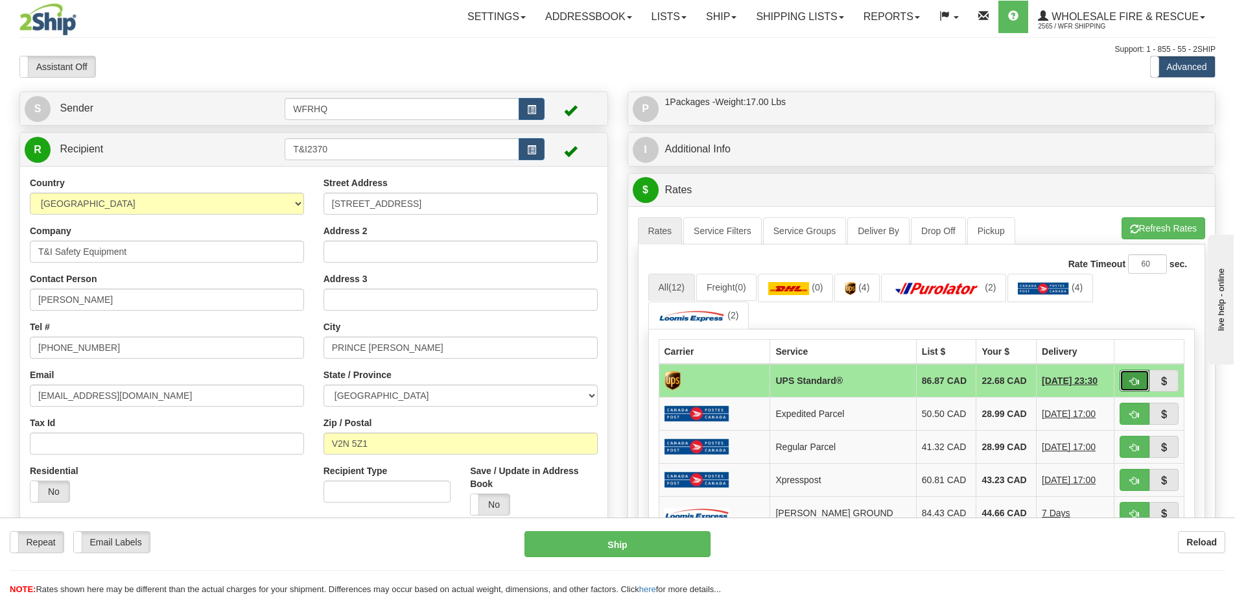
click at [1132, 380] on span "button" at bounding box center [1134, 381] width 9 height 8
type input "11"
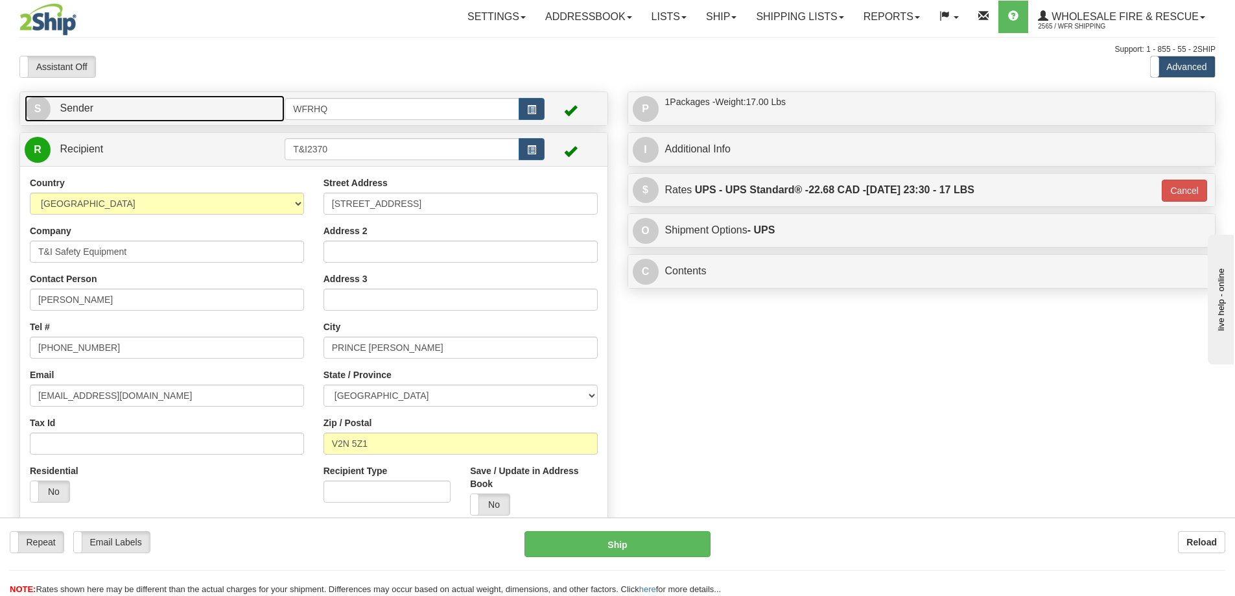
click at [181, 108] on link "S Sender" at bounding box center [155, 108] width 260 height 27
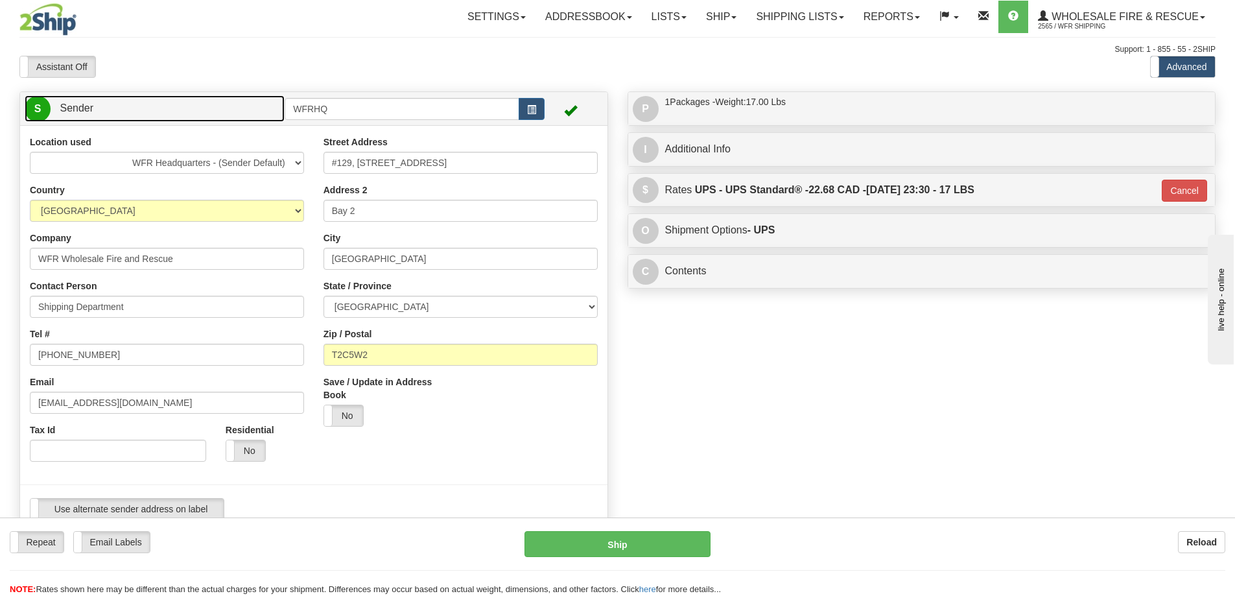
click at [181, 108] on link "S Sender" at bounding box center [155, 108] width 260 height 27
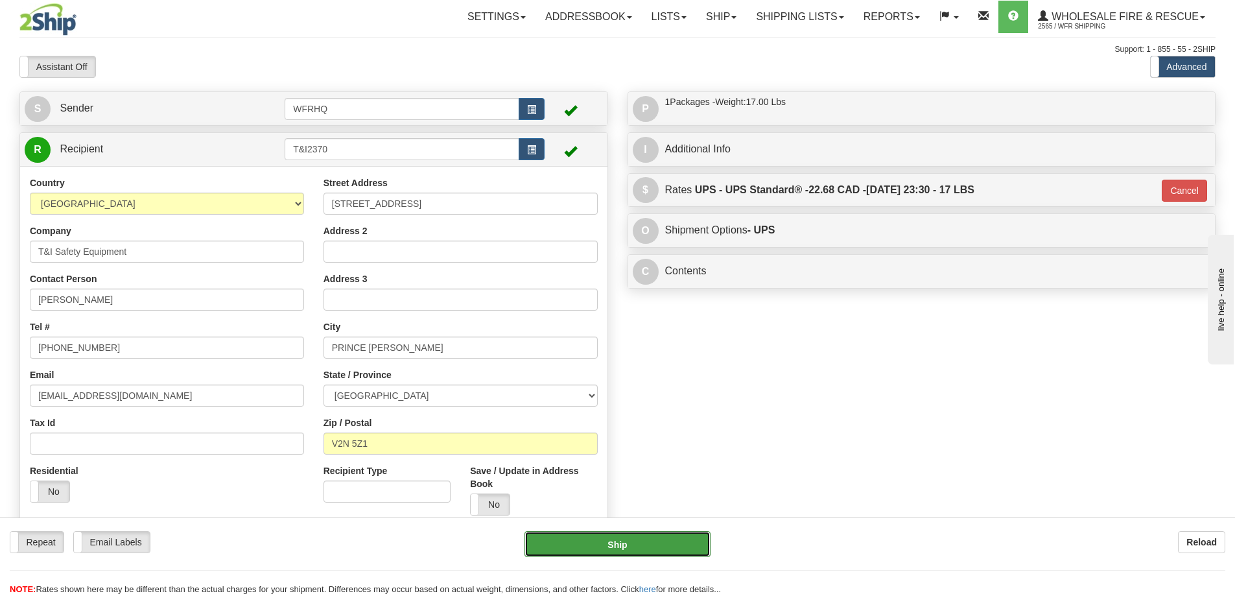
click at [653, 540] on button "Ship" at bounding box center [617, 544] width 186 height 26
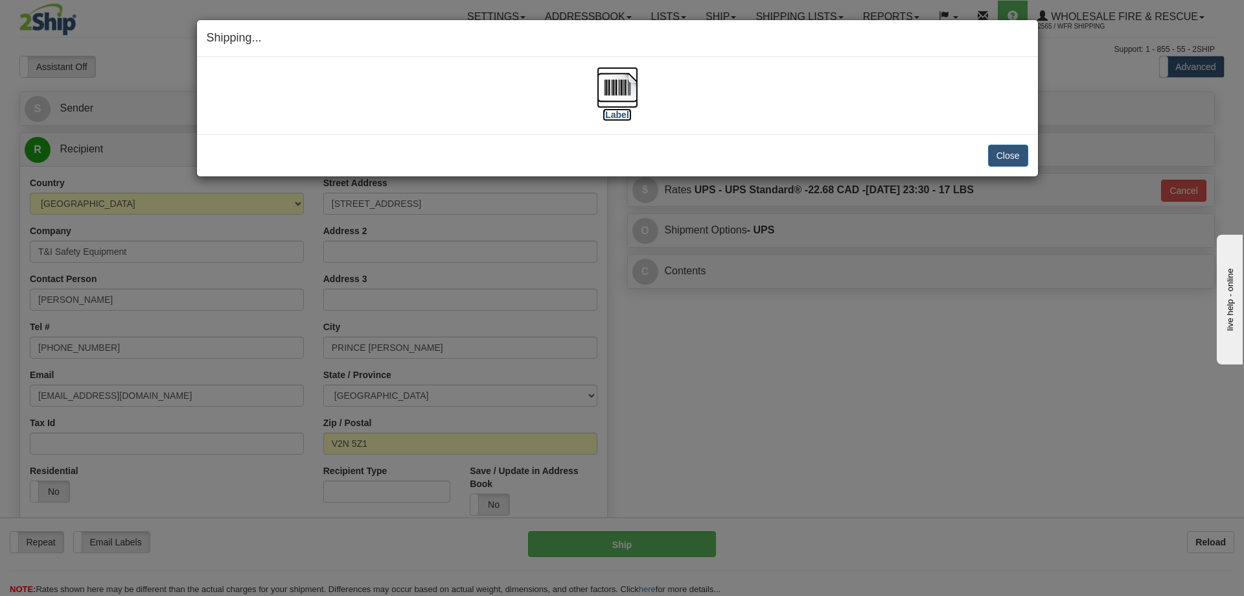
click at [623, 81] on img at bounding box center [617, 87] width 41 height 41
click at [1000, 156] on button "Close" at bounding box center [1008, 156] width 40 height 22
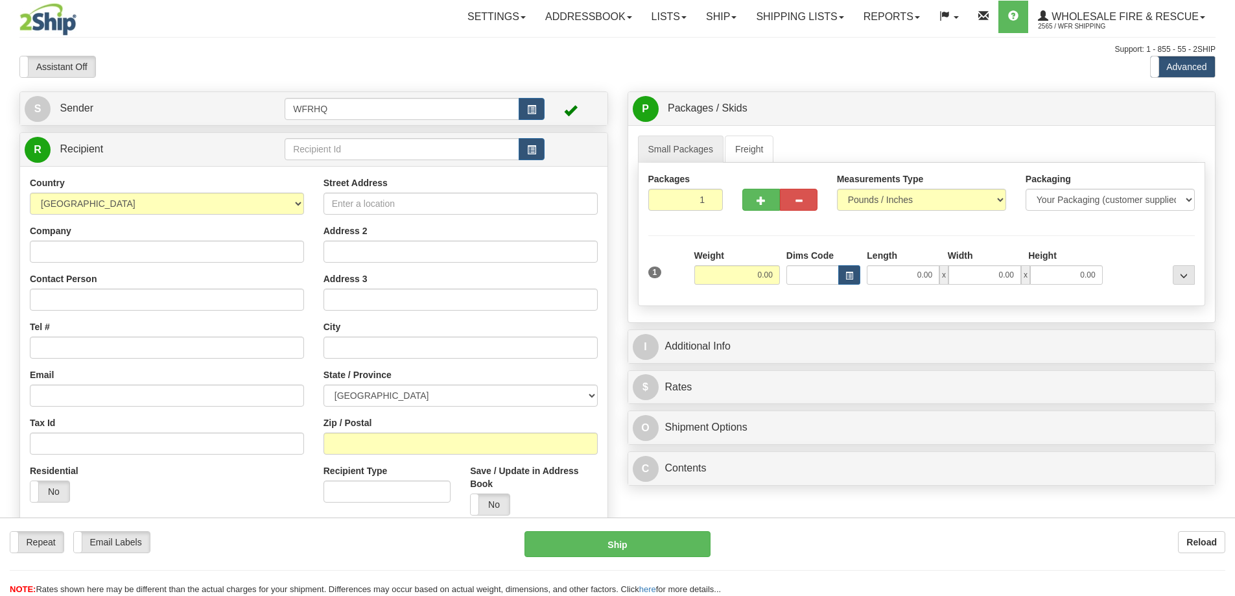
click at [355, 163] on div "R Recipient" at bounding box center [313, 149] width 587 height 33
click at [356, 156] on input "text" at bounding box center [402, 149] width 235 height 22
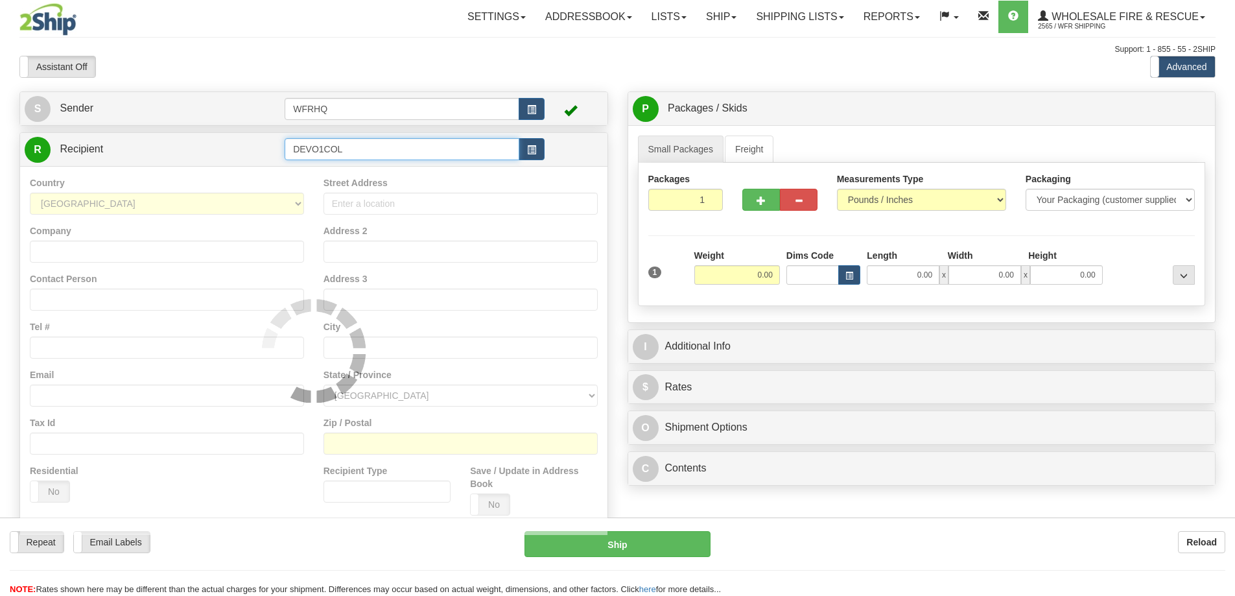
type input "DEVO1COL"
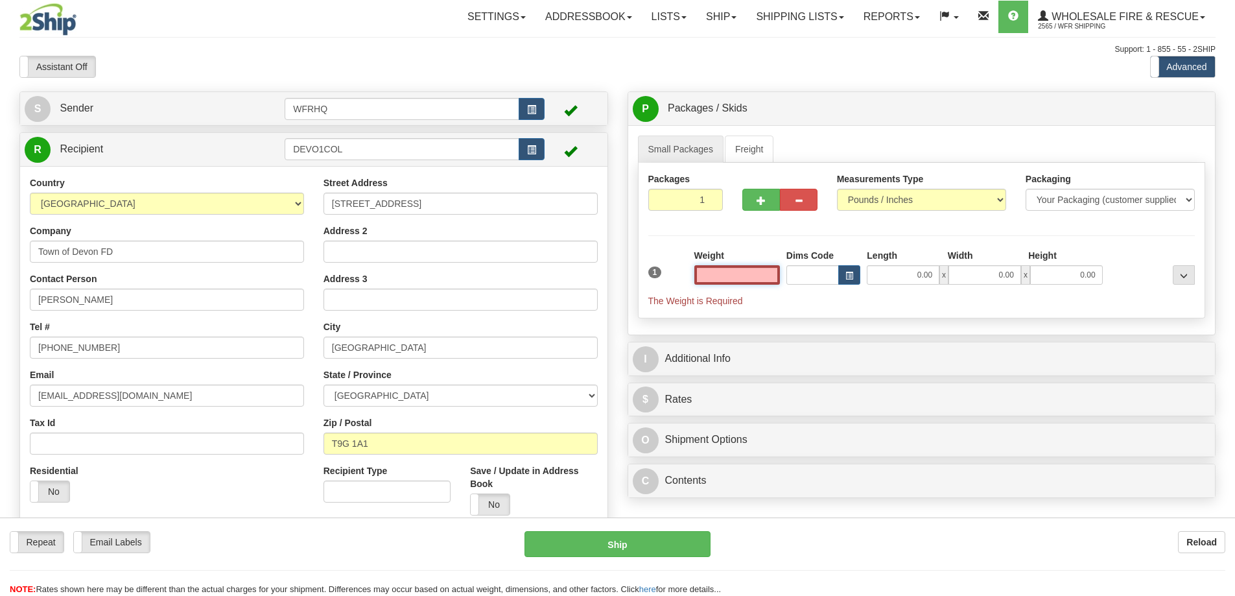
click at [732, 274] on input "text" at bounding box center [737, 274] width 86 height 19
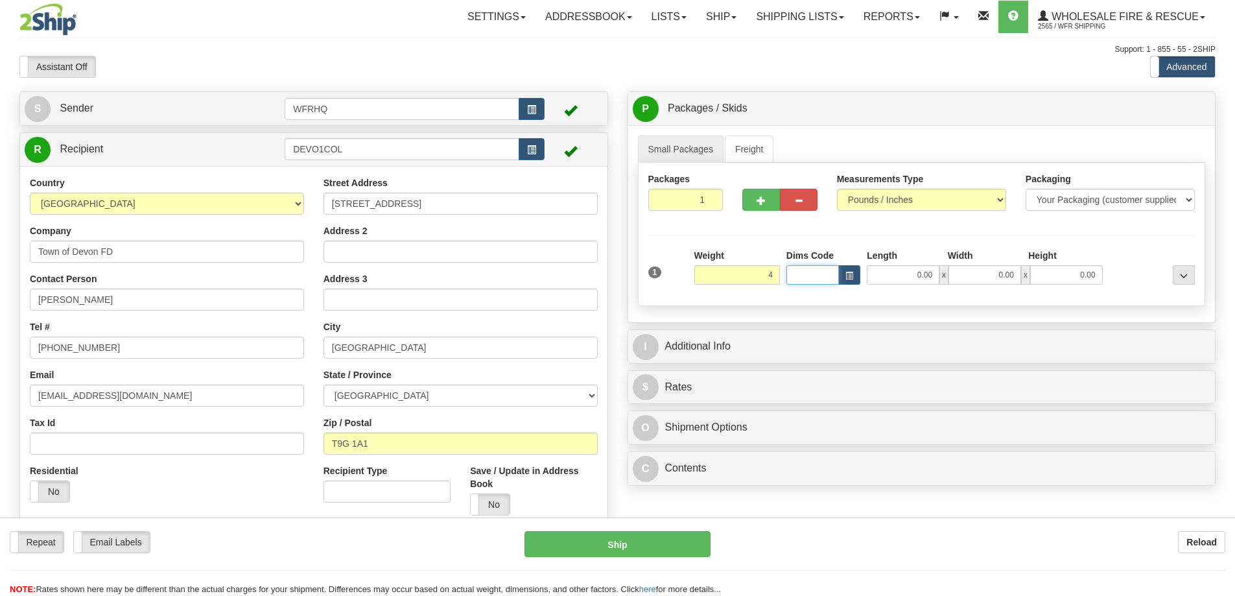
type input "4.00"
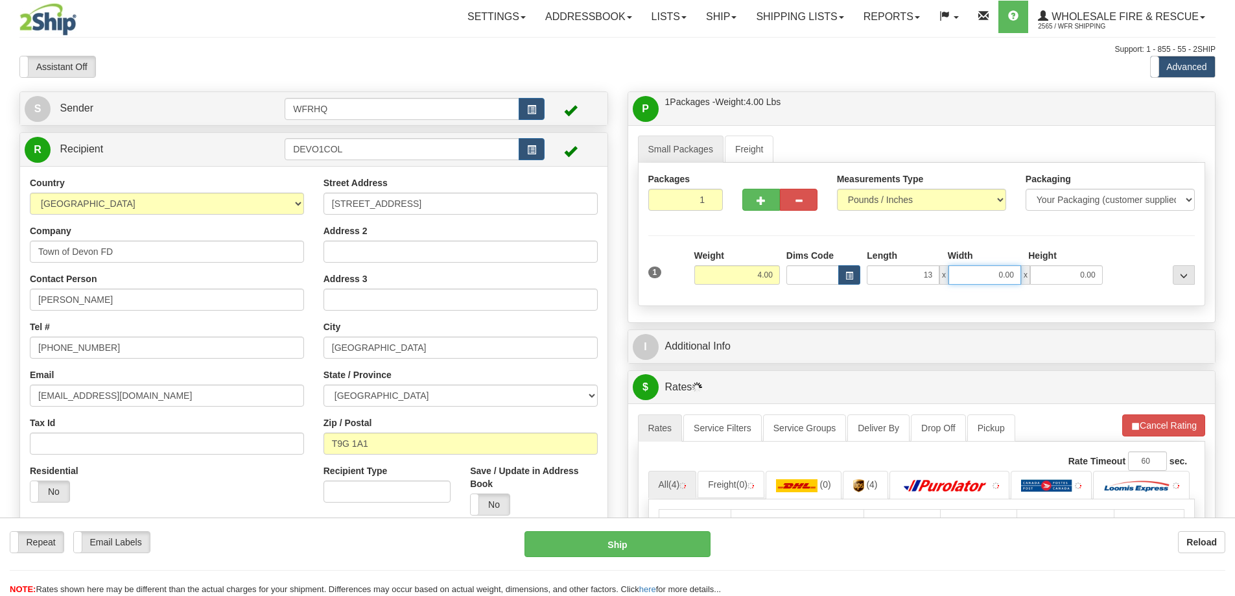
type input "13.00"
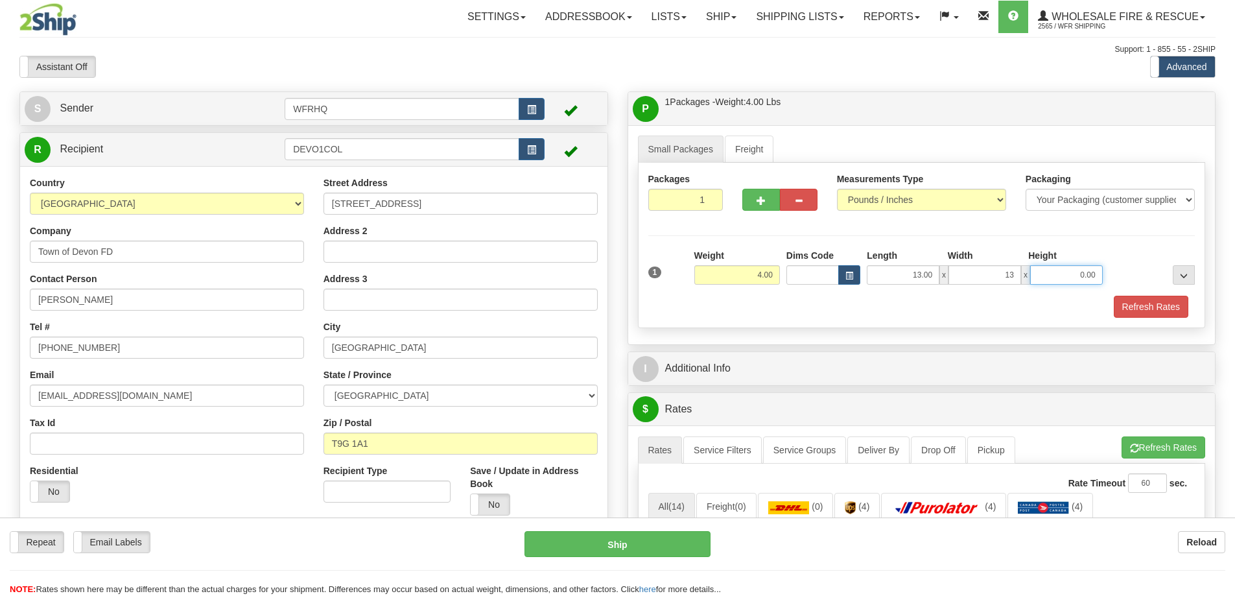
type input "13.00"
type input "8.00"
drag, startPoint x: 1154, startPoint y: 309, endPoint x: 1031, endPoint y: 335, distance: 125.3
click at [1154, 309] on button "Refresh Rates" at bounding box center [1151, 307] width 75 height 22
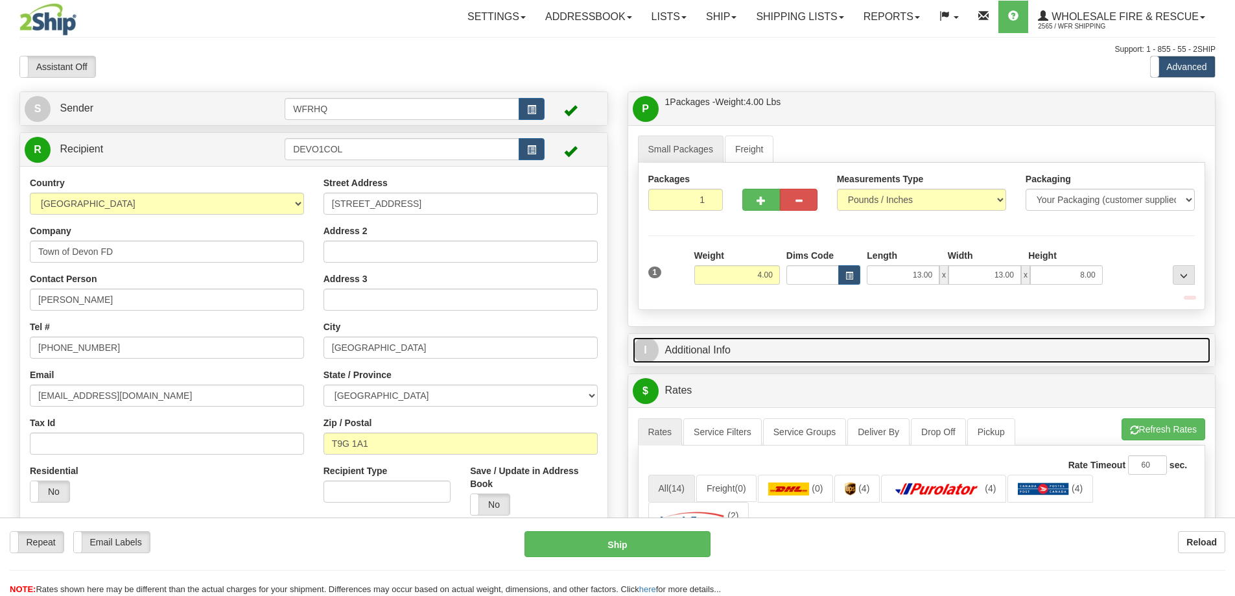
click at [885, 356] on link "I Additional Info" at bounding box center [922, 350] width 578 height 27
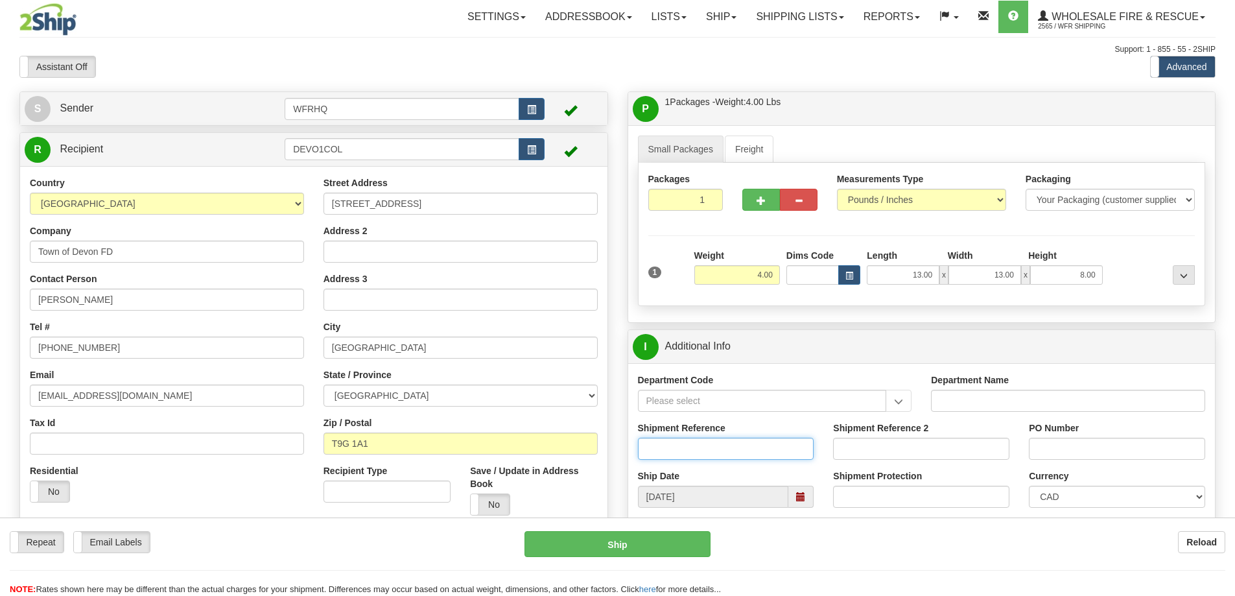
click at [675, 456] on input "Shipment Reference" at bounding box center [726, 448] width 176 height 22
type input "S46269-30560"
type input "8908"
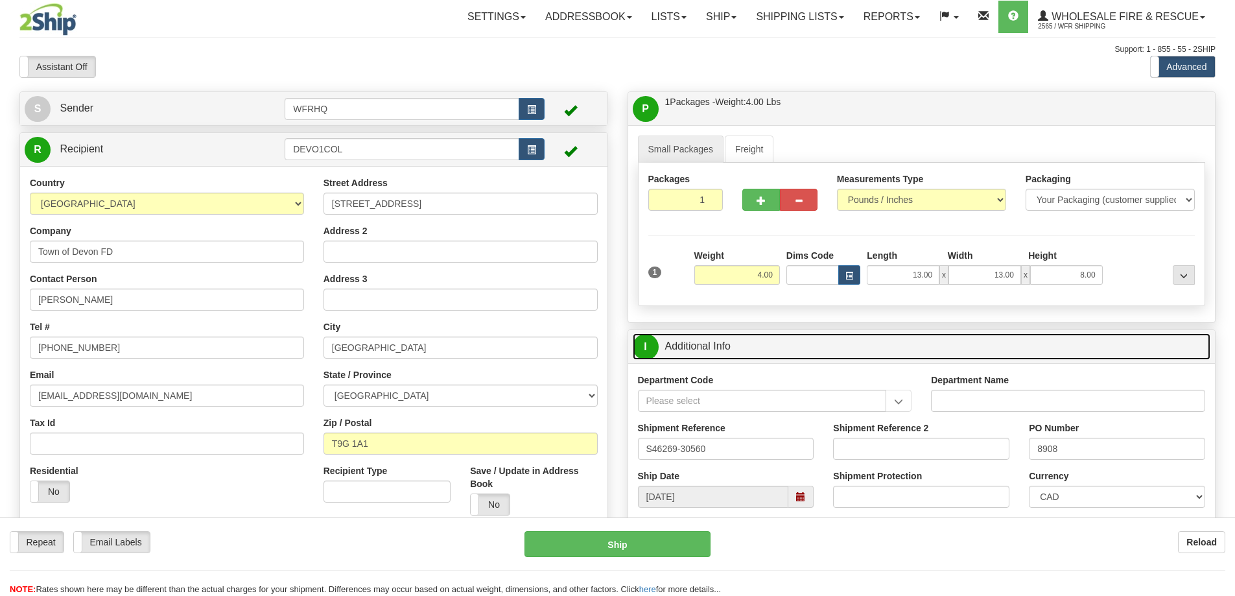
click at [768, 357] on link "I Additional Info" at bounding box center [922, 346] width 578 height 27
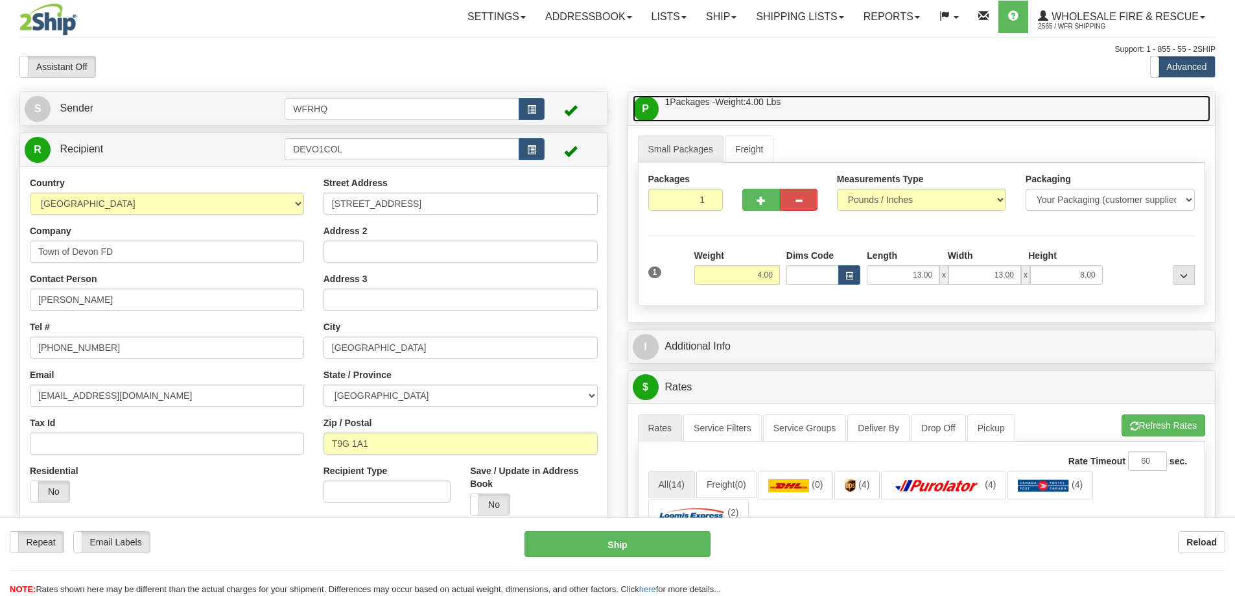
click at [834, 103] on link "P Packages / Skids 1 Packages - Weight: 4.00 Lbs 1 Skids - Weight: NaN Lbs" at bounding box center [922, 108] width 578 height 27
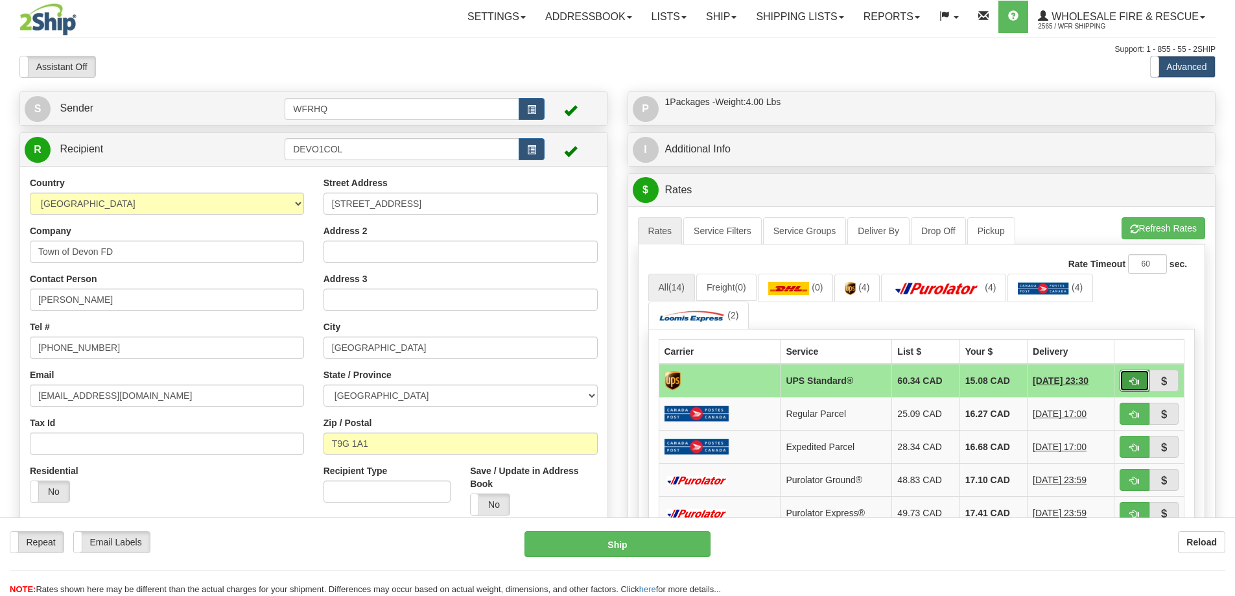
click at [1123, 382] on button "button" at bounding box center [1134, 380] width 30 height 22
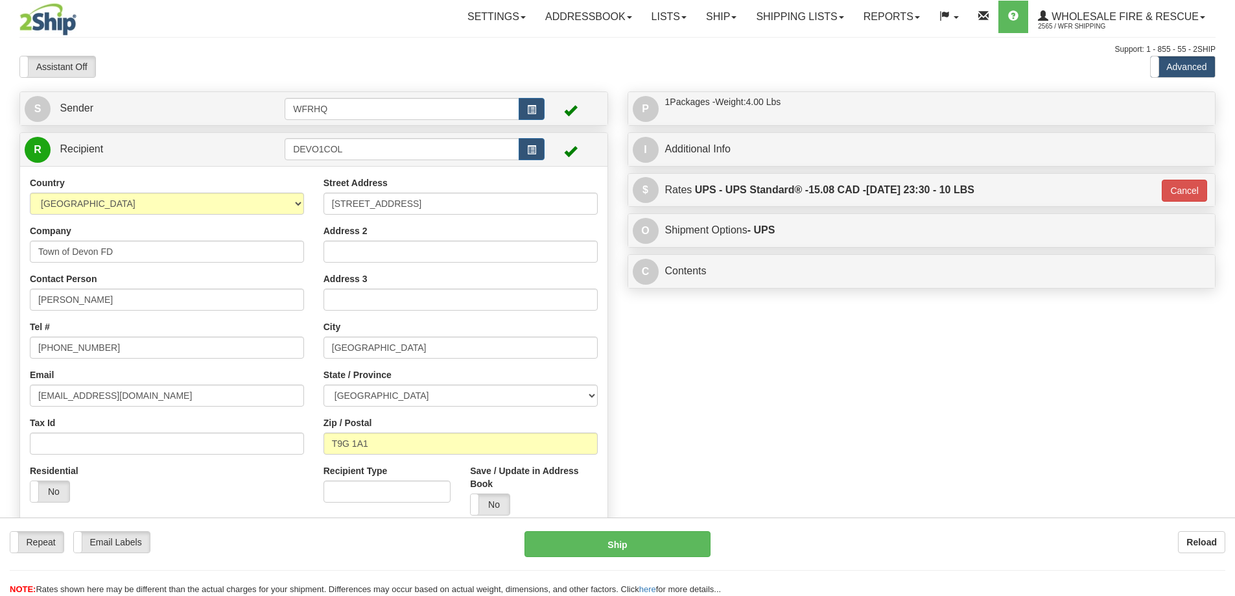
type input "11"
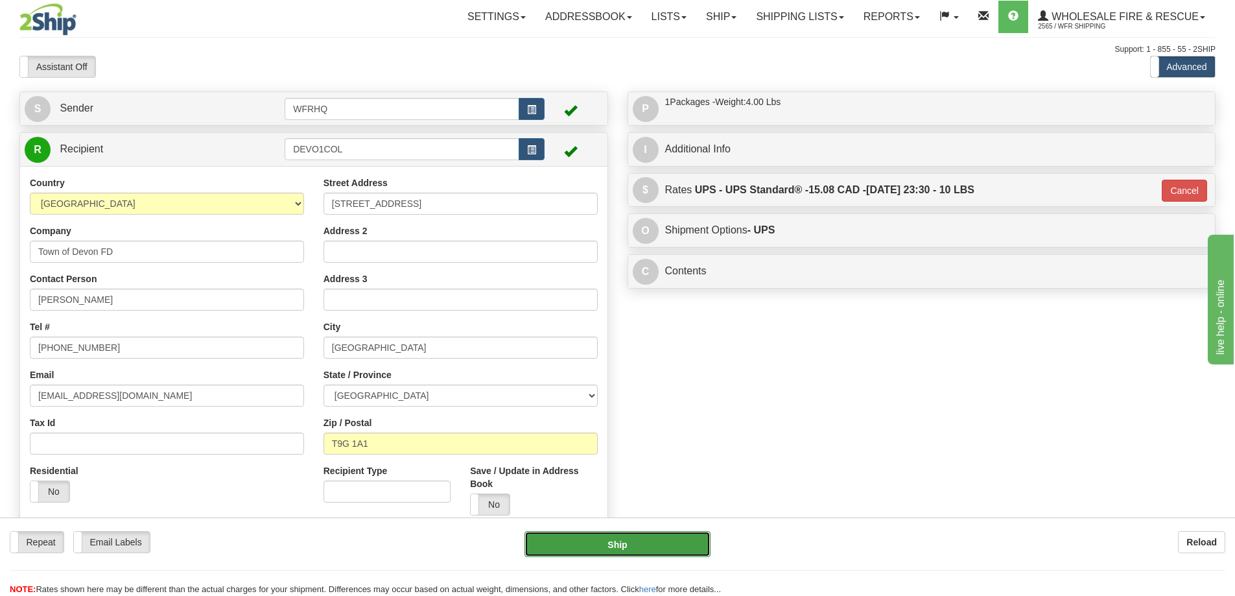
click at [664, 554] on button "Ship" at bounding box center [617, 544] width 186 height 26
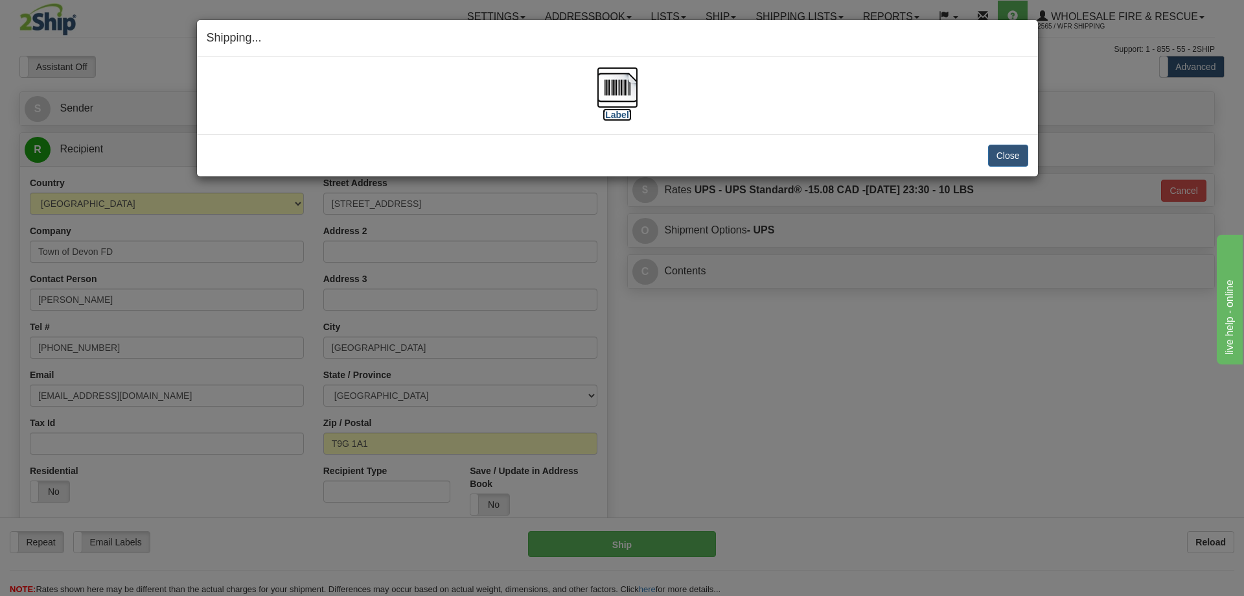
click at [632, 97] on img at bounding box center [617, 87] width 41 height 41
